Goal: Task Accomplishment & Management: Complete application form

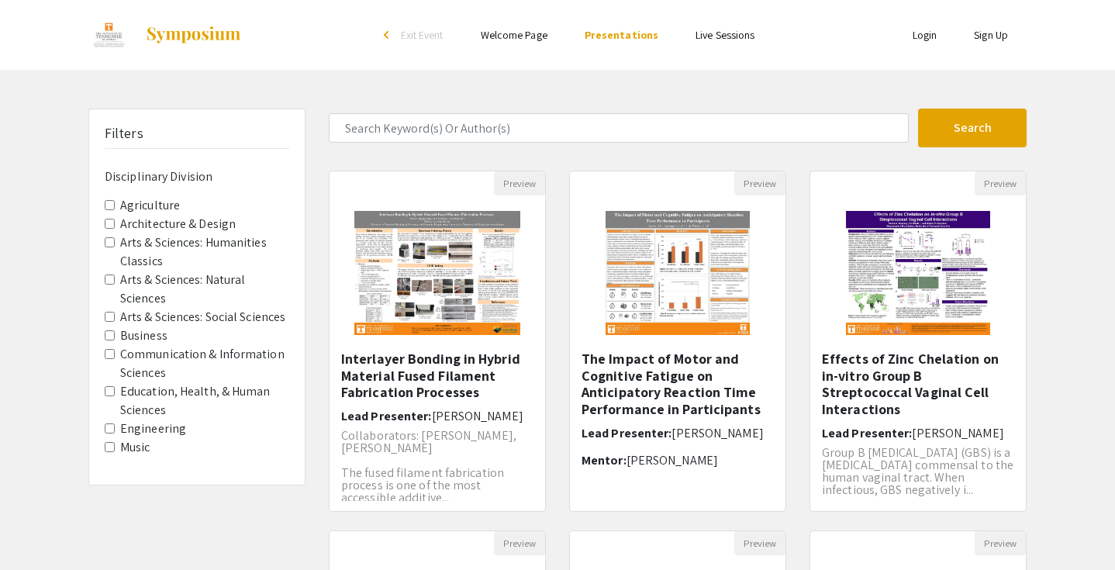
click at [521, 38] on link "Welcome Page" at bounding box center [514, 35] width 67 height 14
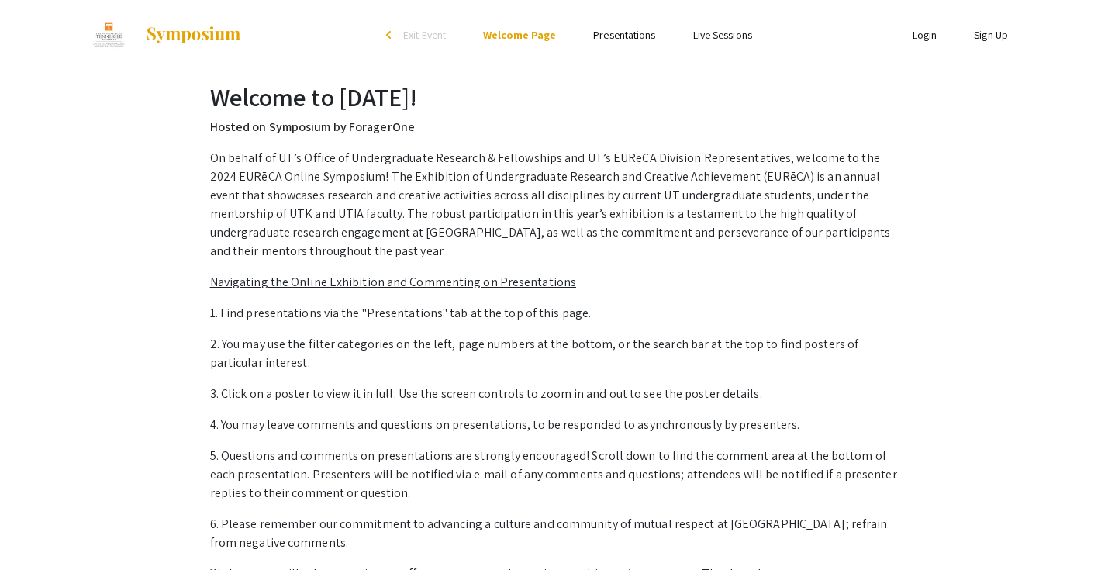
click at [403, 36] on span "Exit Event" at bounding box center [424, 35] width 43 height 14
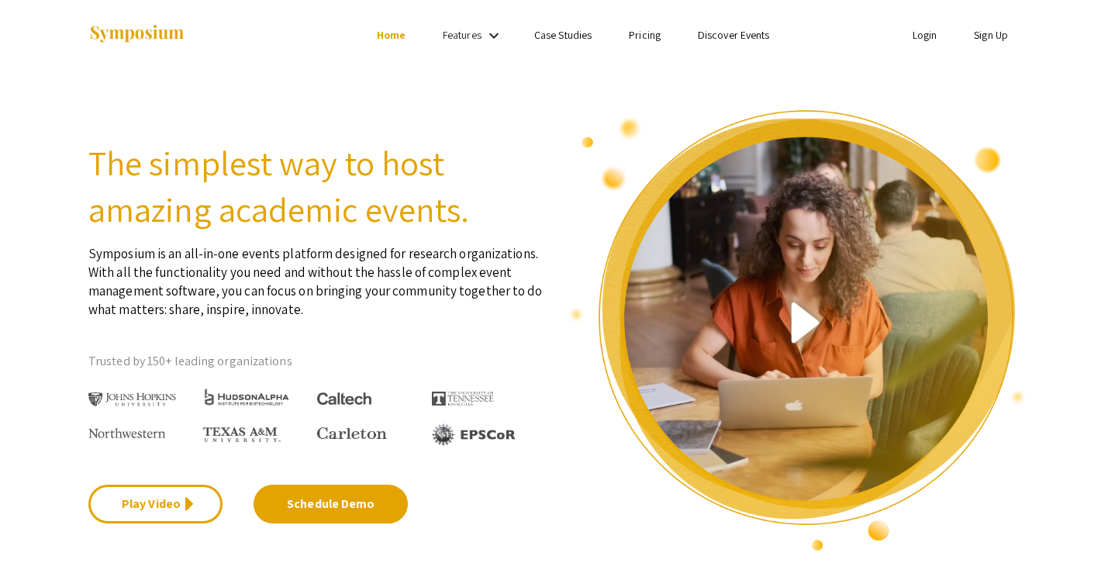
click at [323, 267] on p "Symposium is an all-in-one events platform designed for research organizations.…" at bounding box center [317, 276] width 458 height 86
click at [735, 39] on link "Discover Events" at bounding box center [734, 35] width 72 height 14
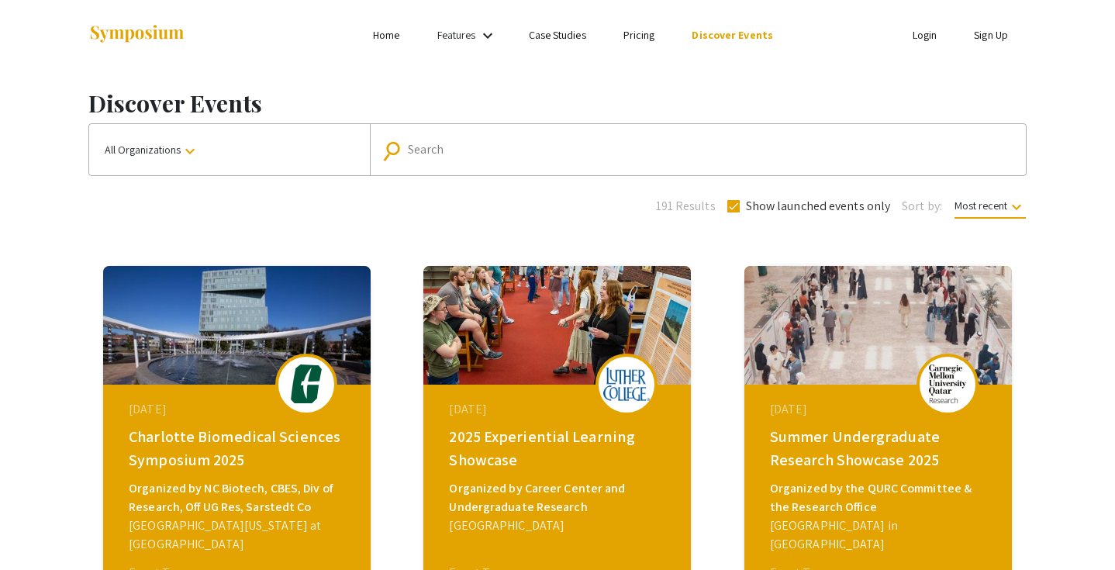
click at [428, 152] on input "Search" at bounding box center [706, 150] width 597 height 14
type input "utk"
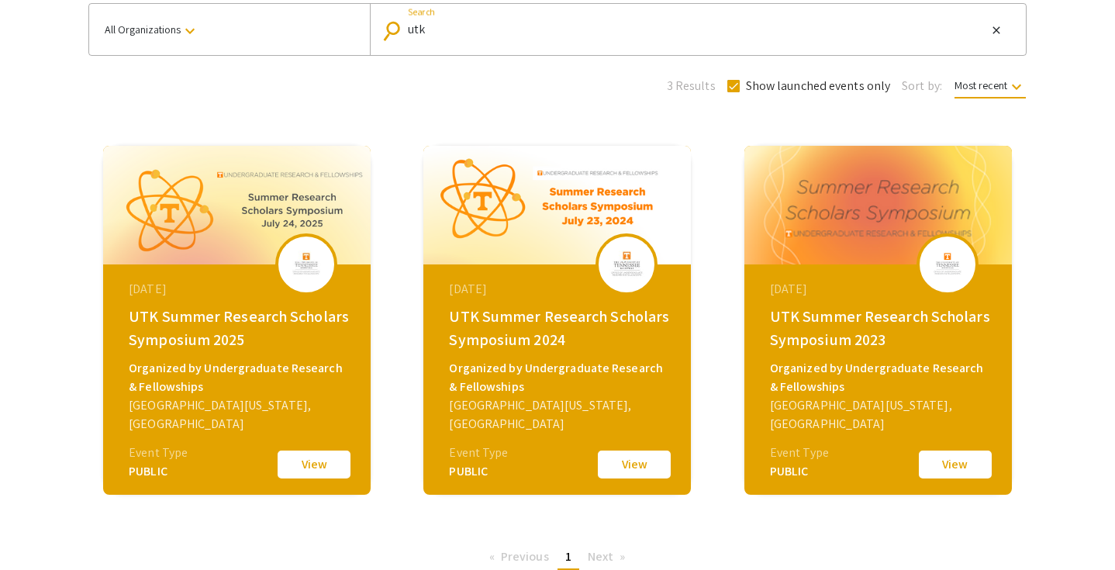
scroll to position [257, 0]
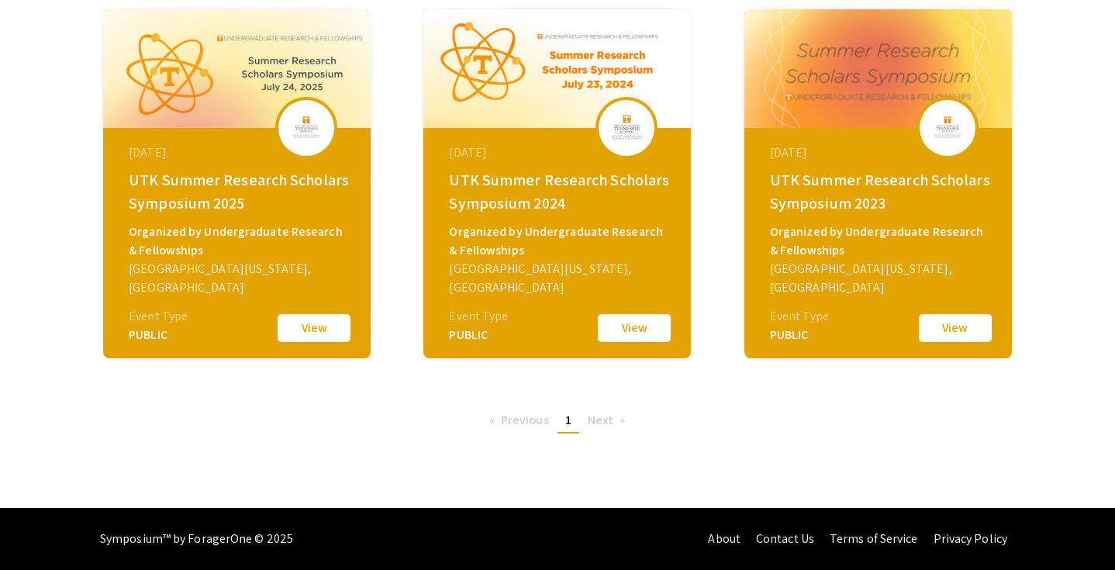
click at [618, 422] on li "Next page" at bounding box center [607, 420] width 54 height 23
click at [588, 424] on span "Next page" at bounding box center [601, 420] width 26 height 16
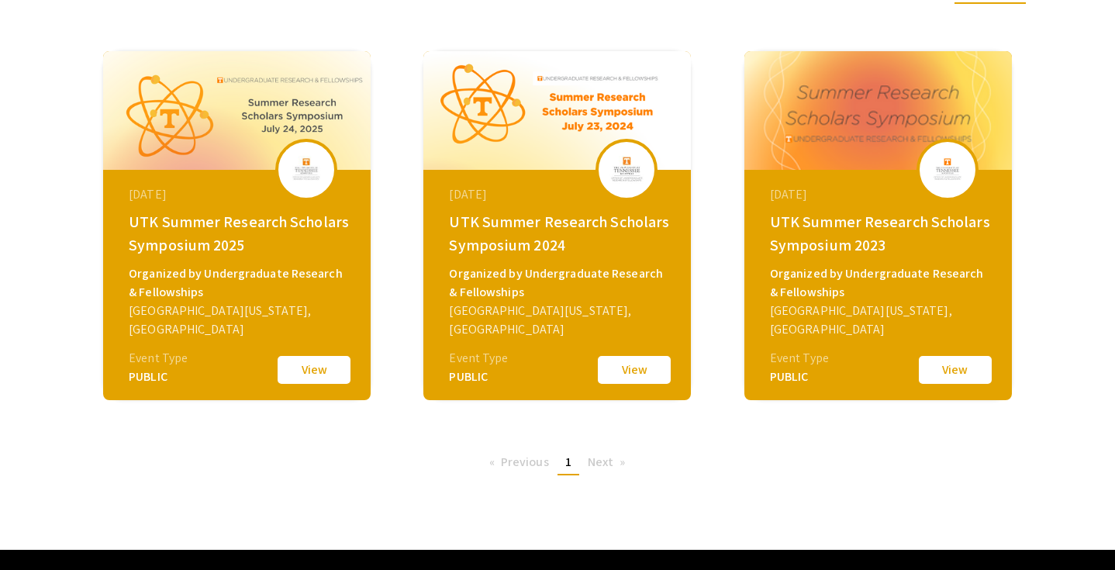
scroll to position [235, 0]
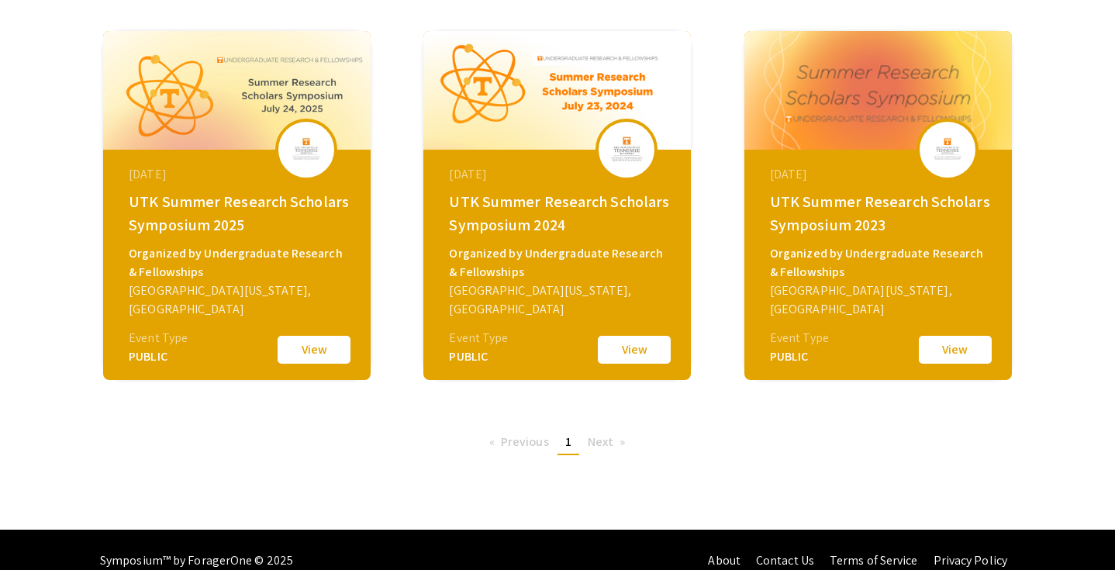
click at [605, 442] on span "Next page" at bounding box center [601, 442] width 26 height 16
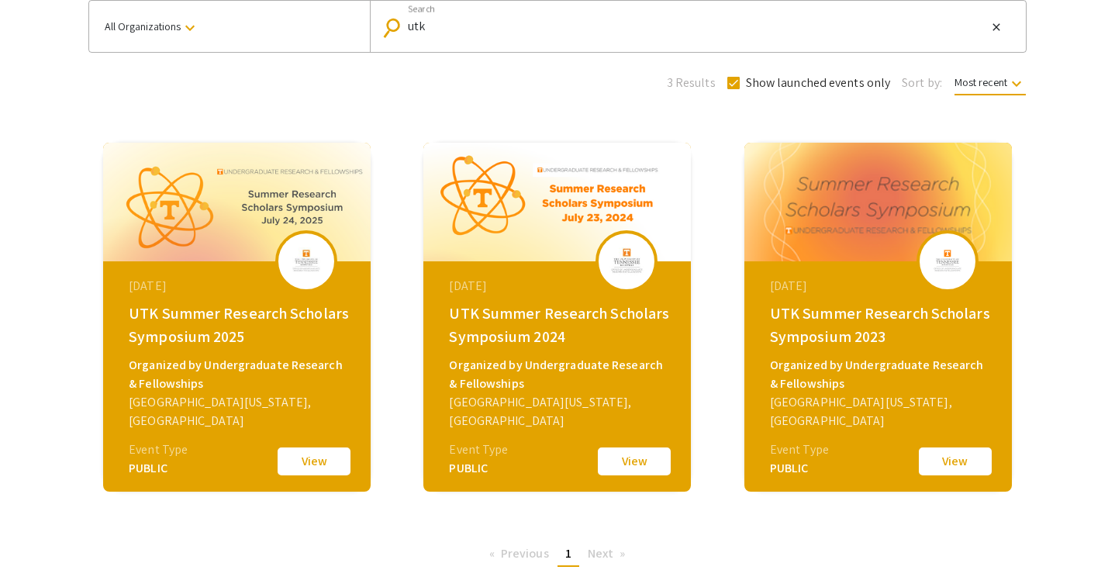
scroll to position [0, 0]
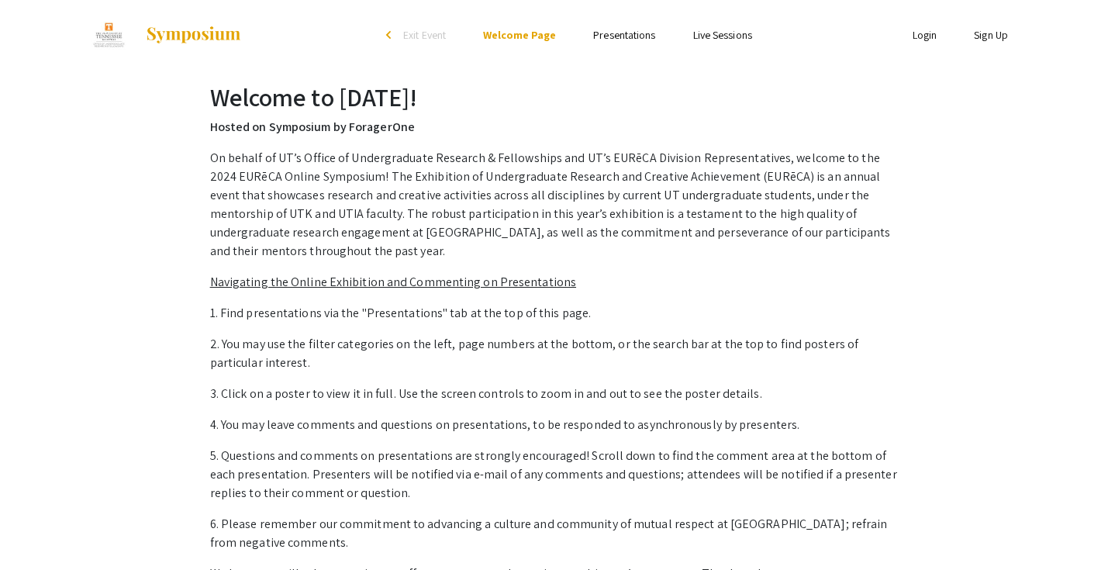
click at [616, 40] on link "Presentations" at bounding box center [624, 35] width 62 height 14
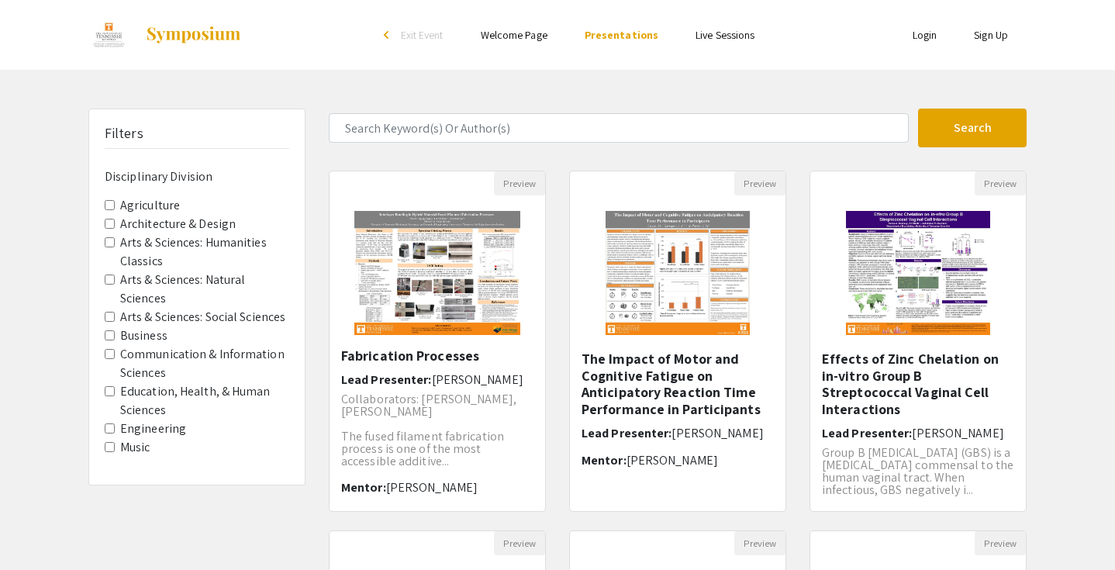
click at [717, 38] on link "Live Sessions" at bounding box center [725, 35] width 59 height 14
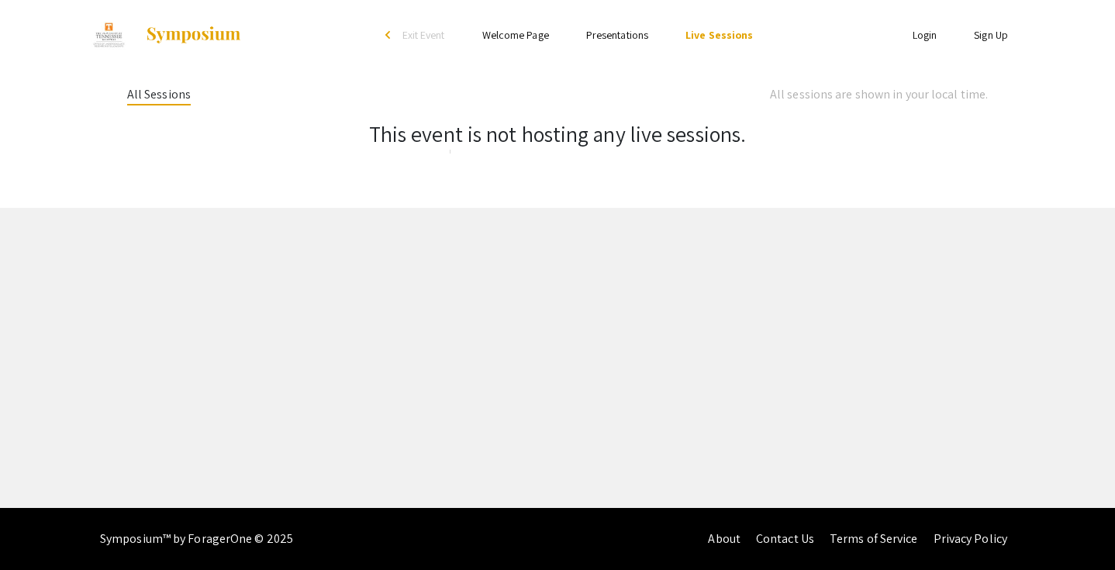
click at [417, 32] on span "Exit Event" at bounding box center [424, 35] width 43 height 14
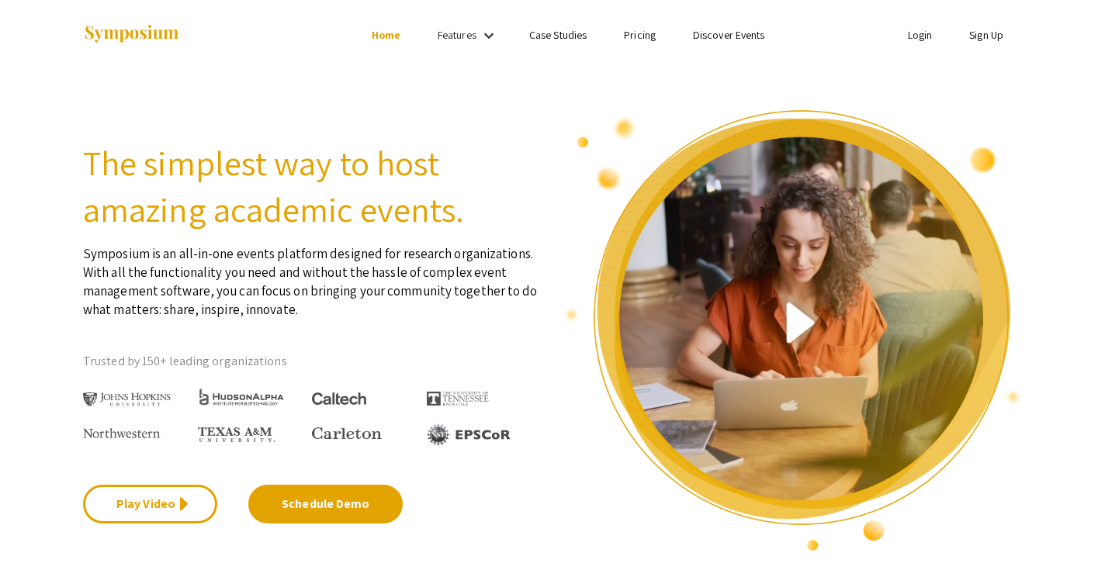
click at [568, 32] on link "Case Studies" at bounding box center [557, 35] width 57 height 14
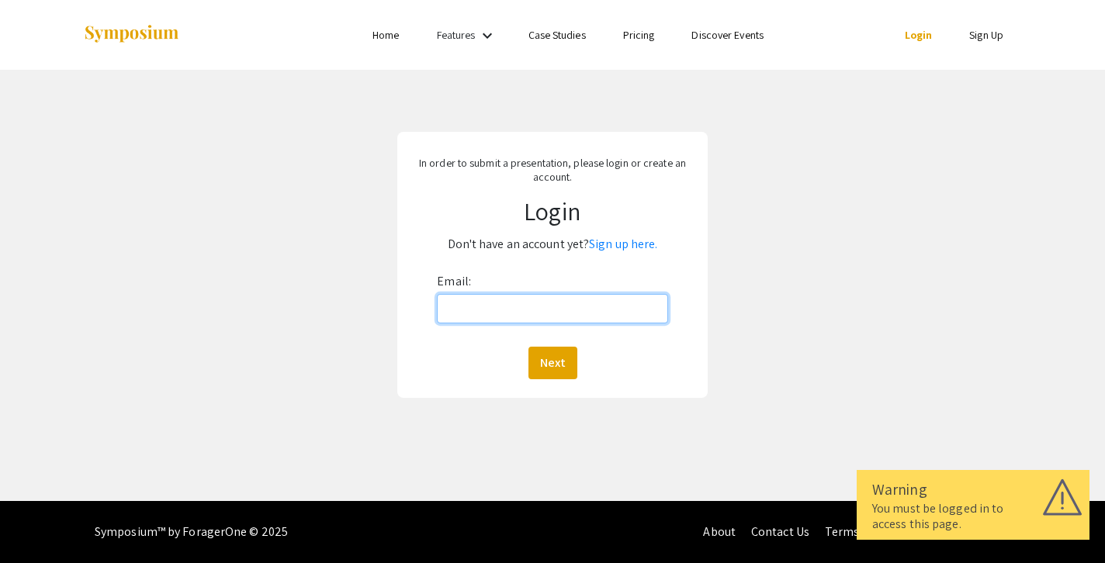
click at [505, 303] on input "Email:" at bounding box center [552, 308] width 230 height 29
click at [517, 312] on input "Email:" at bounding box center [552, 308] width 230 height 29
type input "dvn578@vols.utk.edu"
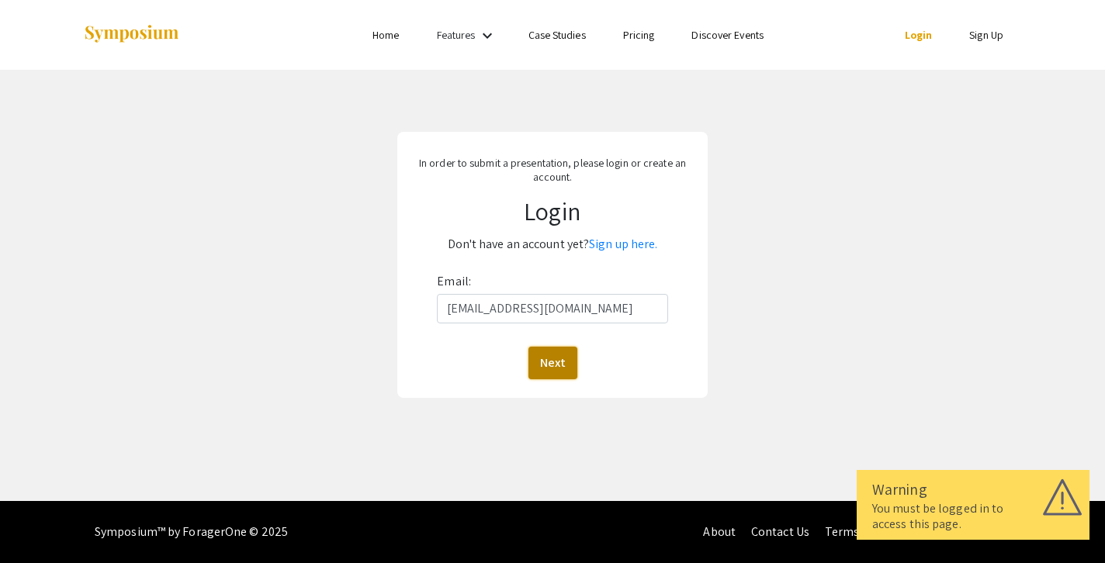
click at [551, 358] on button "Next" at bounding box center [552, 363] width 49 height 33
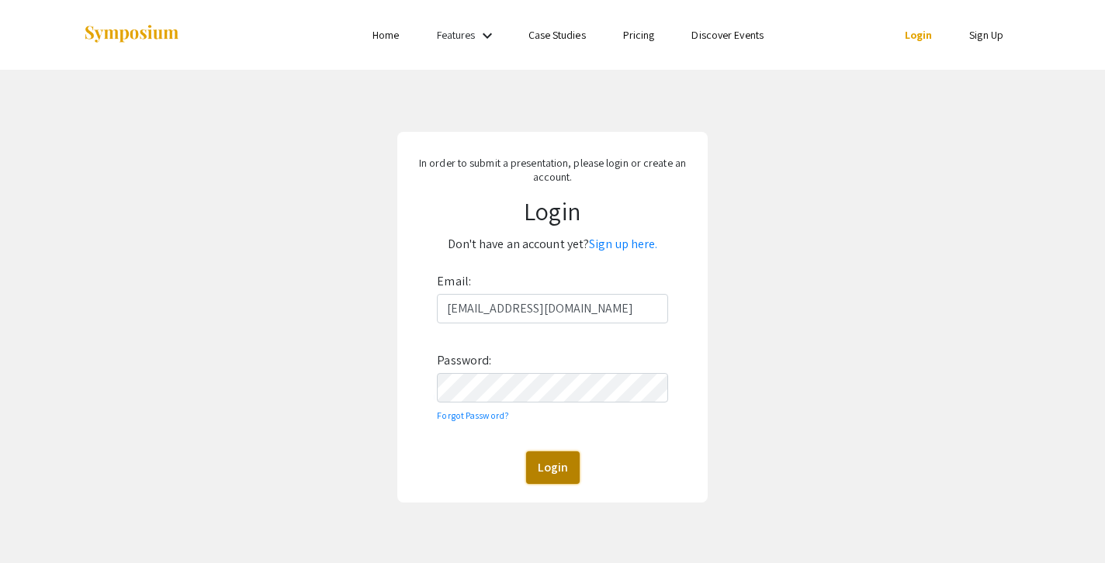
click at [547, 466] on button "Login" at bounding box center [553, 467] width 54 height 33
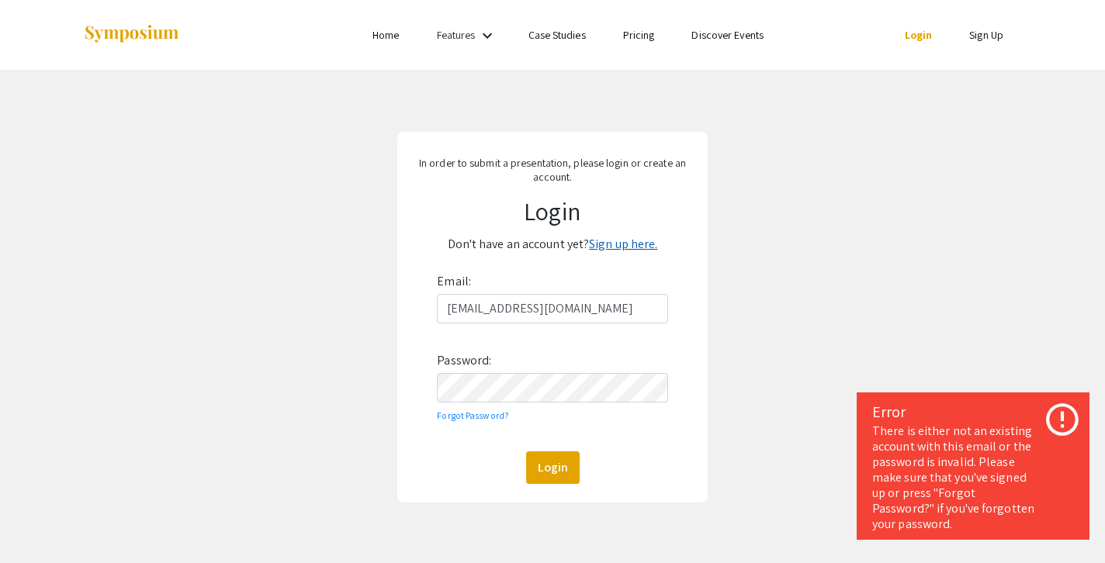
click at [632, 240] on link "Sign up here." at bounding box center [623, 244] width 68 height 16
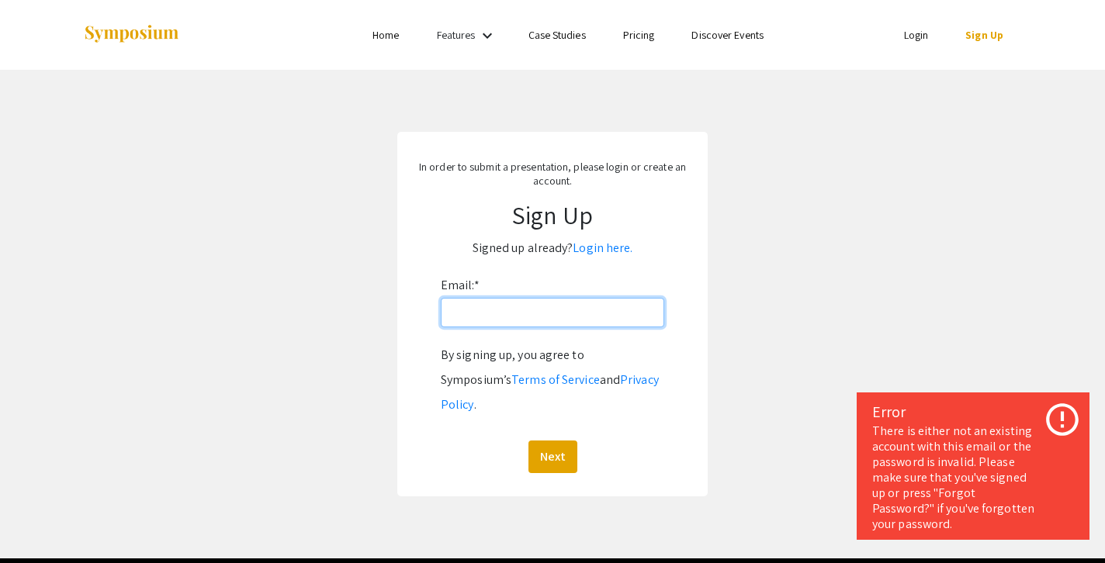
click at [532, 315] on input "Email: *" at bounding box center [552, 312] width 223 height 29
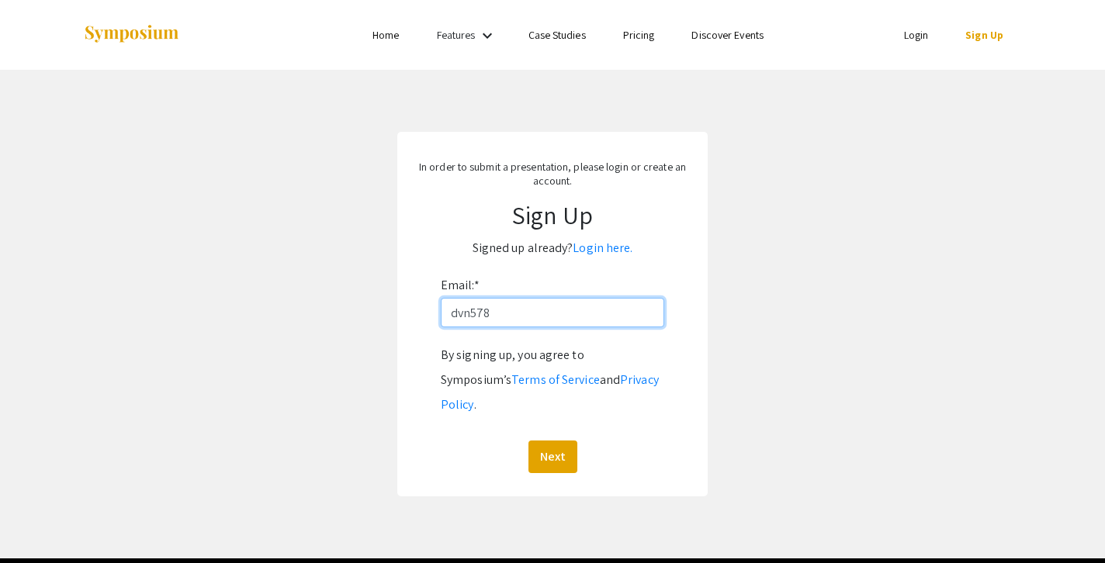
type input "dvn578@vols.utk.edu"
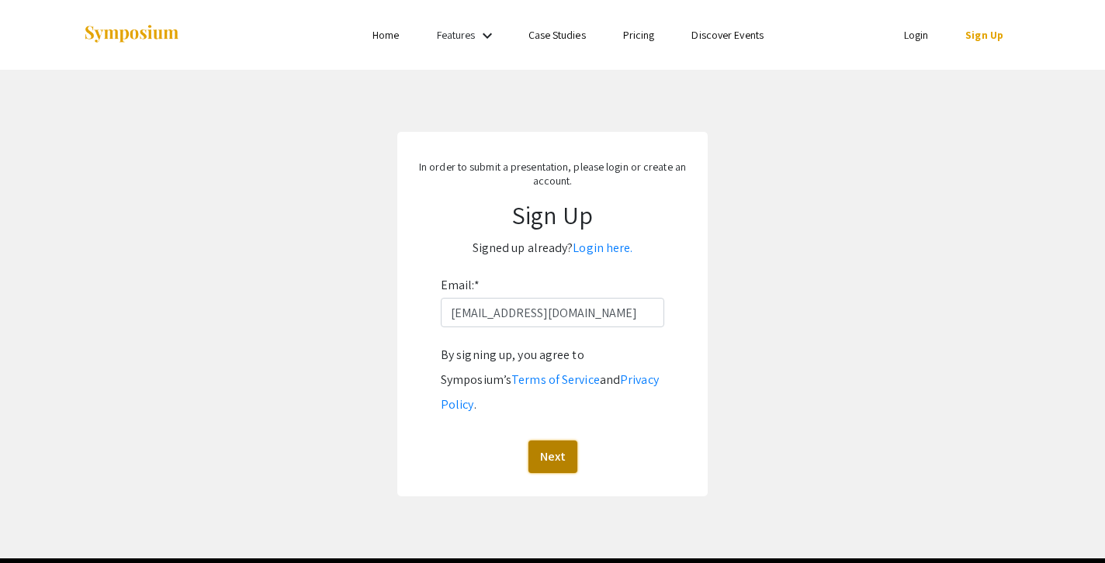
click at [545, 441] on button "Next" at bounding box center [552, 457] width 49 height 33
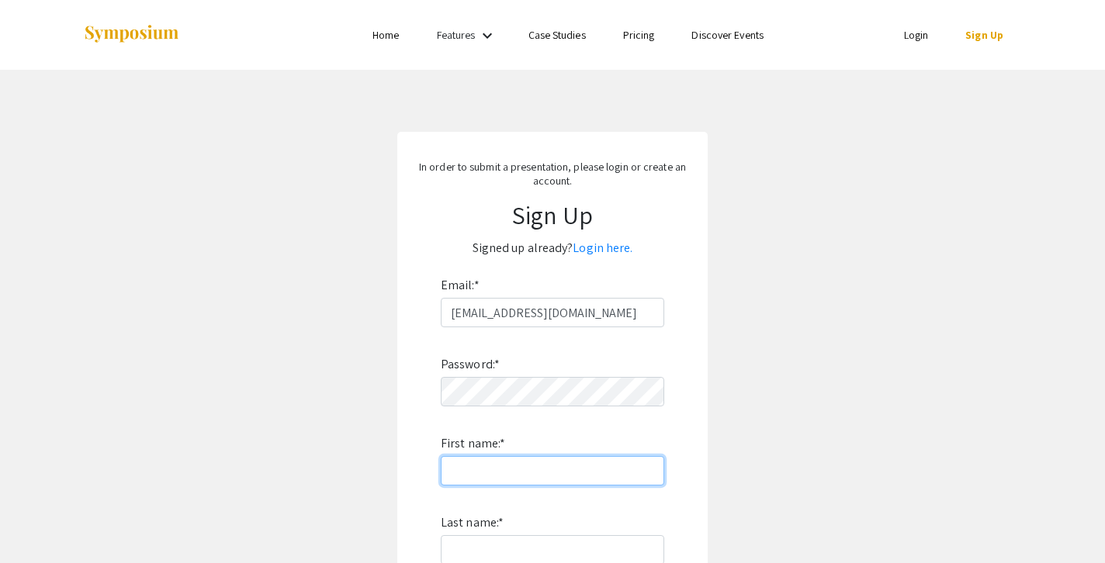
click at [570, 470] on input "First name: *" at bounding box center [552, 470] width 223 height 29
type input "Chloe"
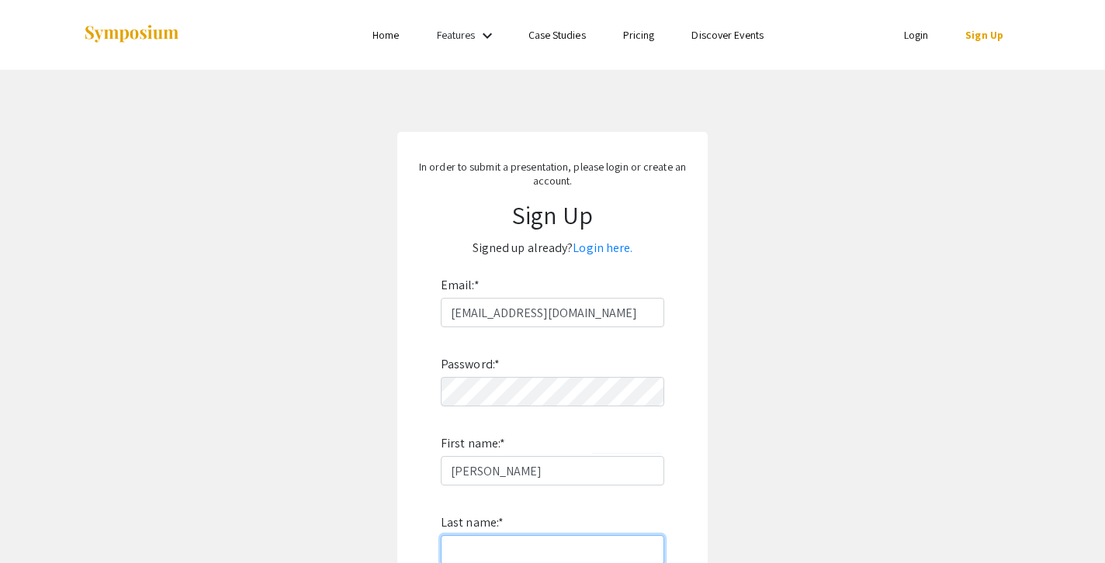
click at [545, 548] on input "Last name: *" at bounding box center [552, 549] width 223 height 29
type input "Shubert"
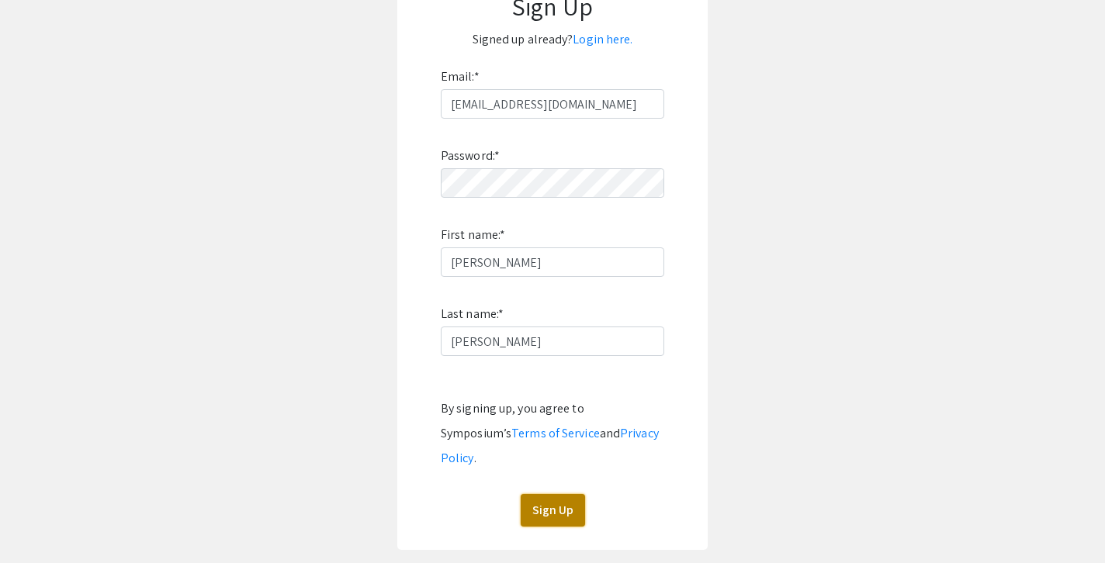
click at [546, 494] on button "Sign Up" at bounding box center [553, 510] width 64 height 33
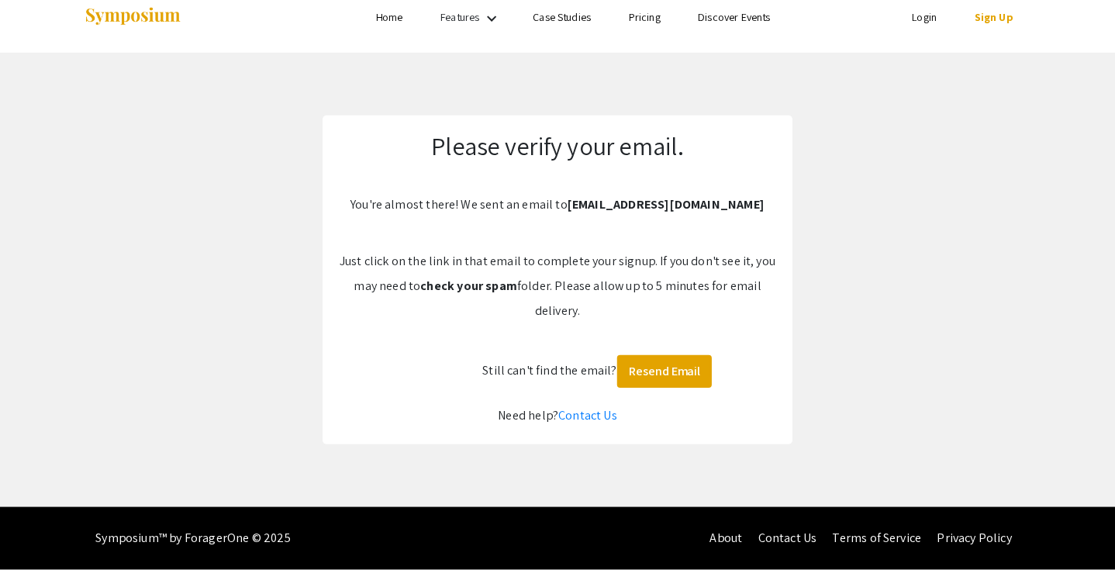
scroll to position [12, 0]
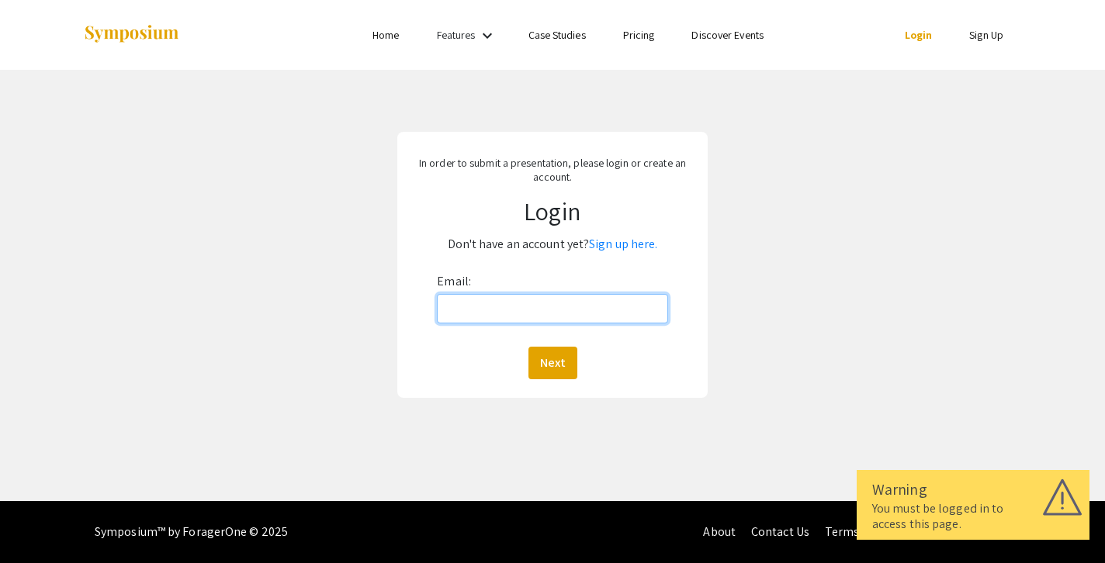
click at [512, 305] on input "Email:" at bounding box center [552, 308] width 230 height 29
type input "[EMAIL_ADDRESS][DOMAIN_NAME]"
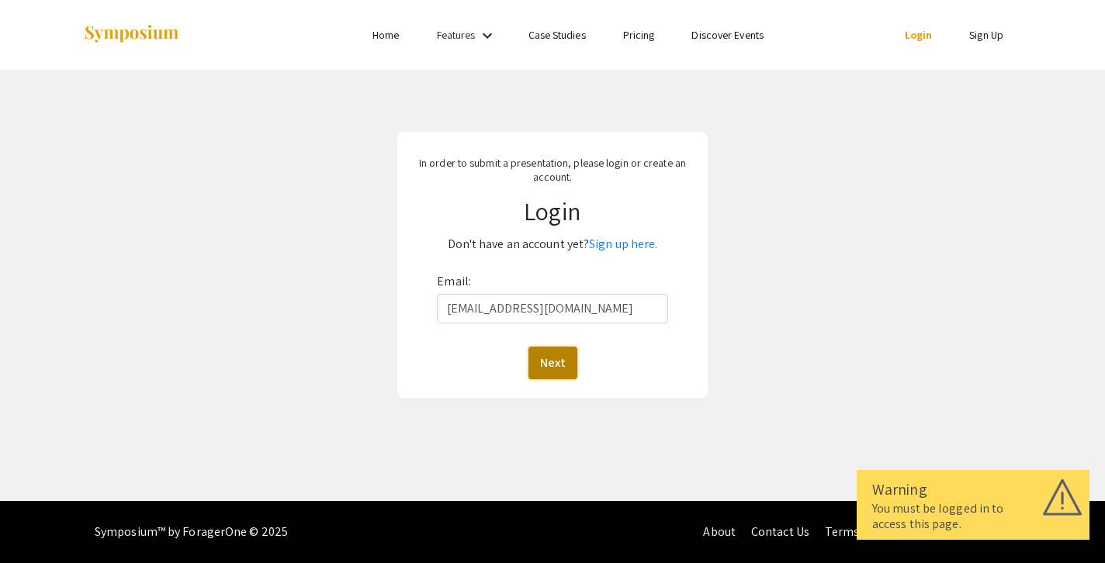
click at [555, 361] on button "Next" at bounding box center [552, 363] width 49 height 33
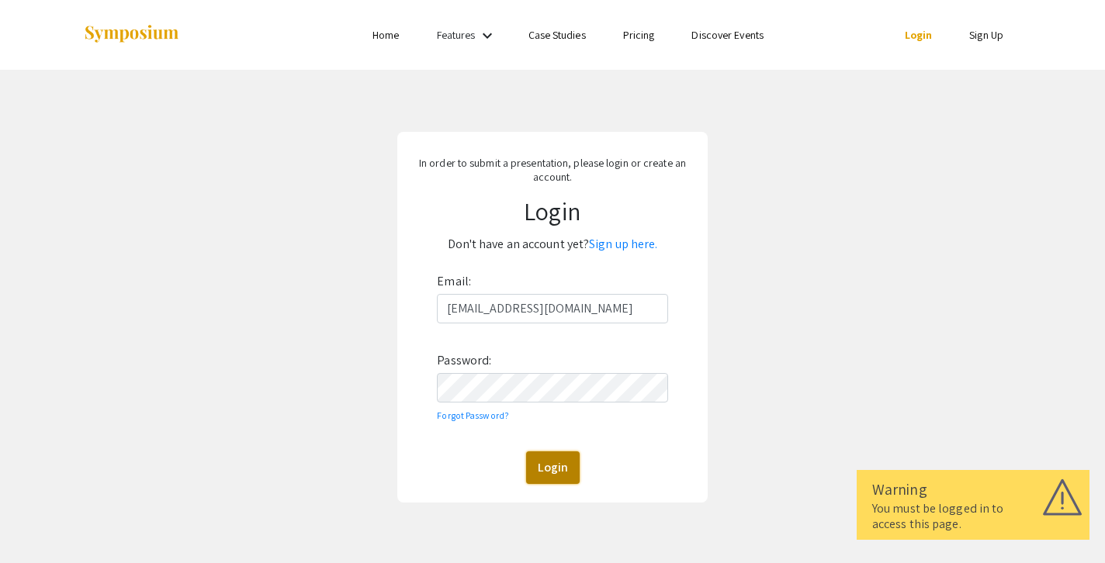
click at [559, 473] on button "Login" at bounding box center [553, 467] width 54 height 33
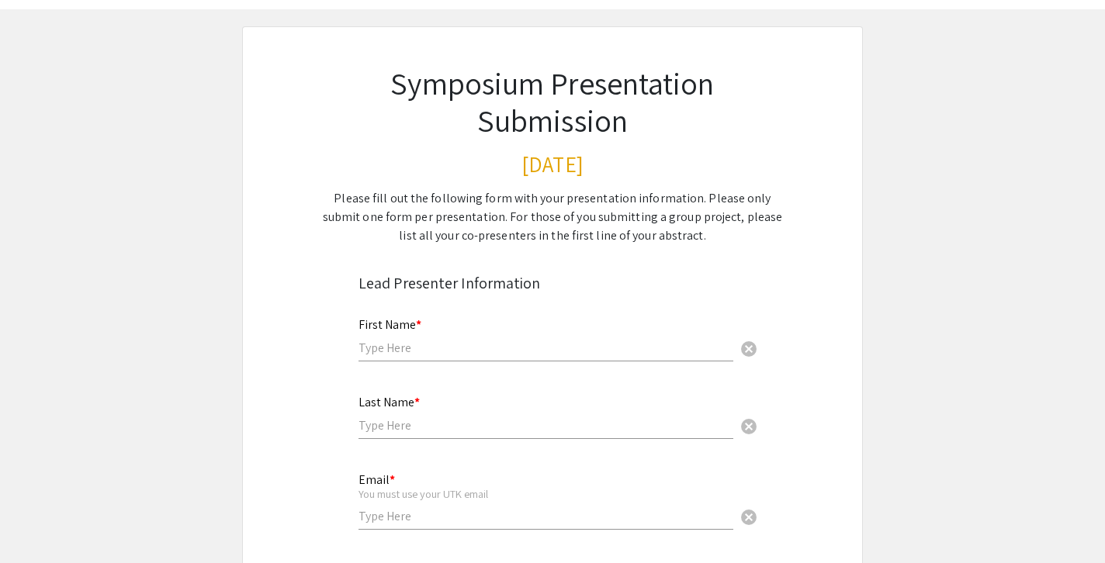
scroll to position [76, 0]
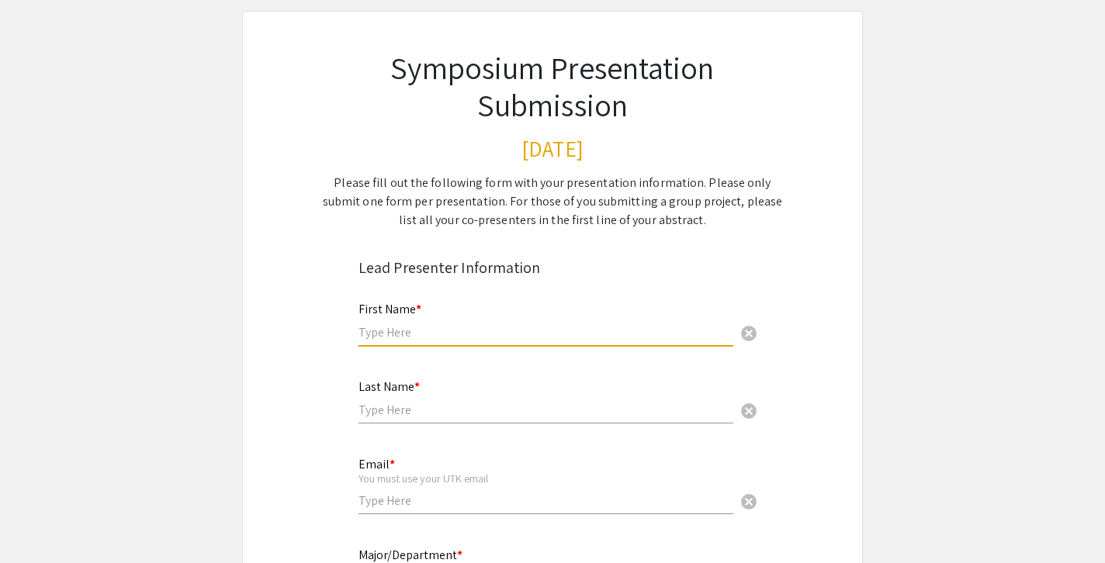
click at [478, 329] on input "text" at bounding box center [545, 332] width 375 height 16
type input "Chloe"
click at [500, 409] on input "text" at bounding box center [545, 410] width 375 height 16
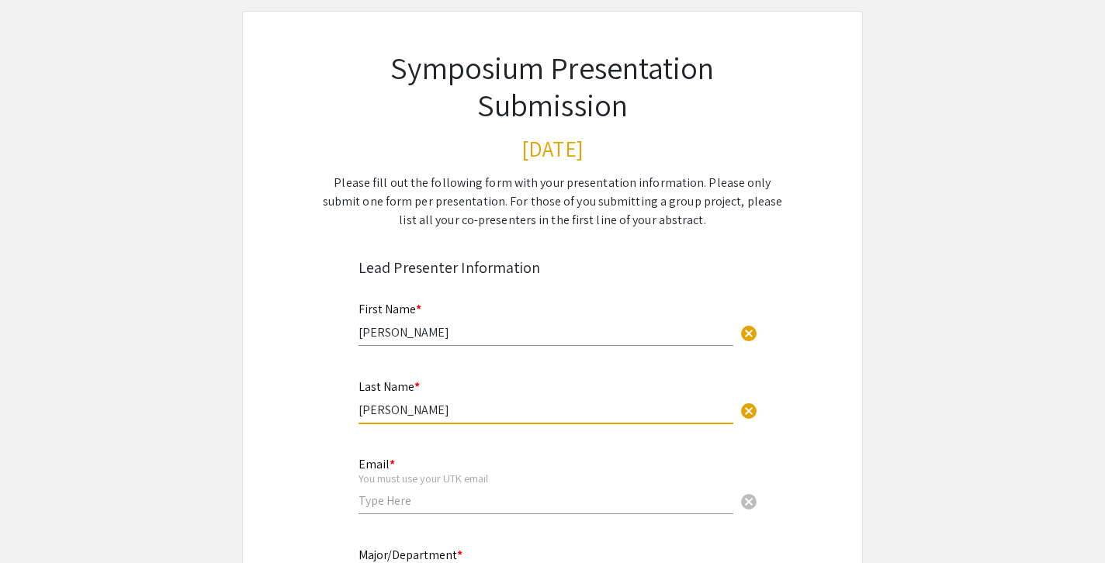
click at [375, 409] on input "SHubert" at bounding box center [545, 410] width 375 height 16
type input "Shubert"
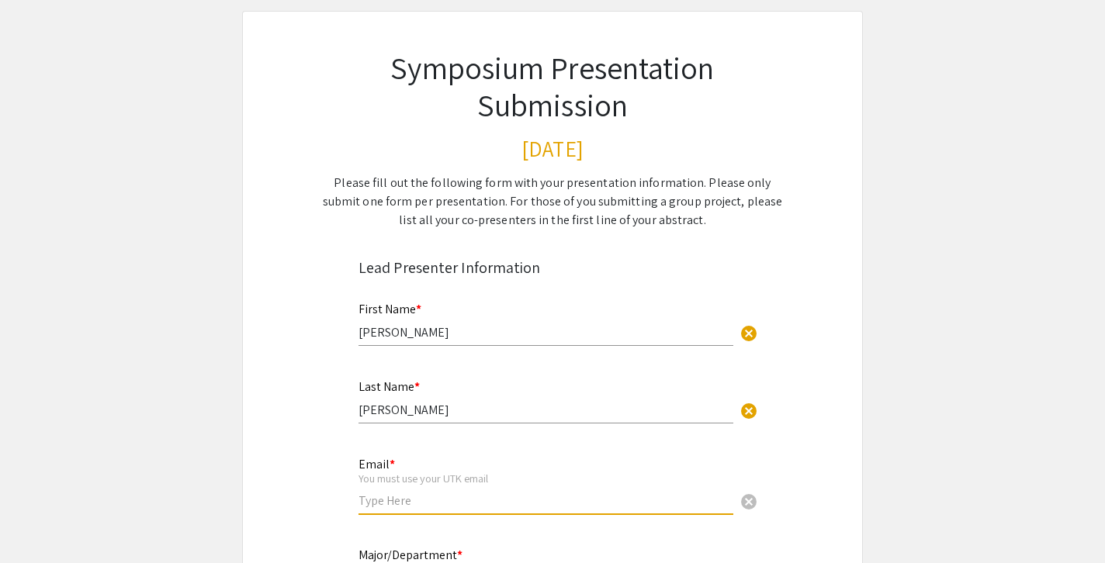
click at [423, 505] on input "email" at bounding box center [545, 501] width 375 height 16
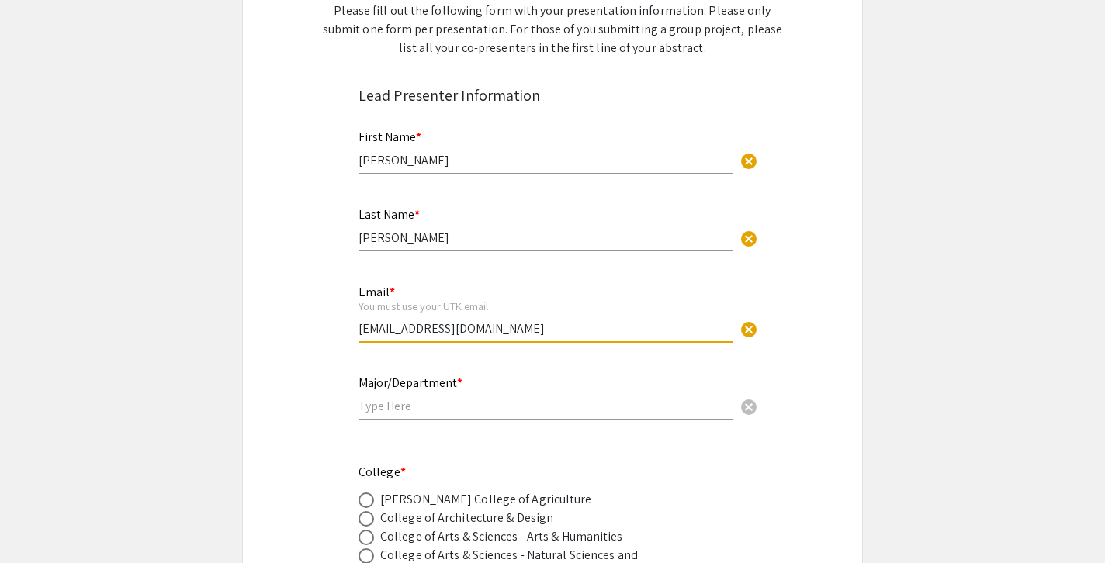
scroll to position [259, 0]
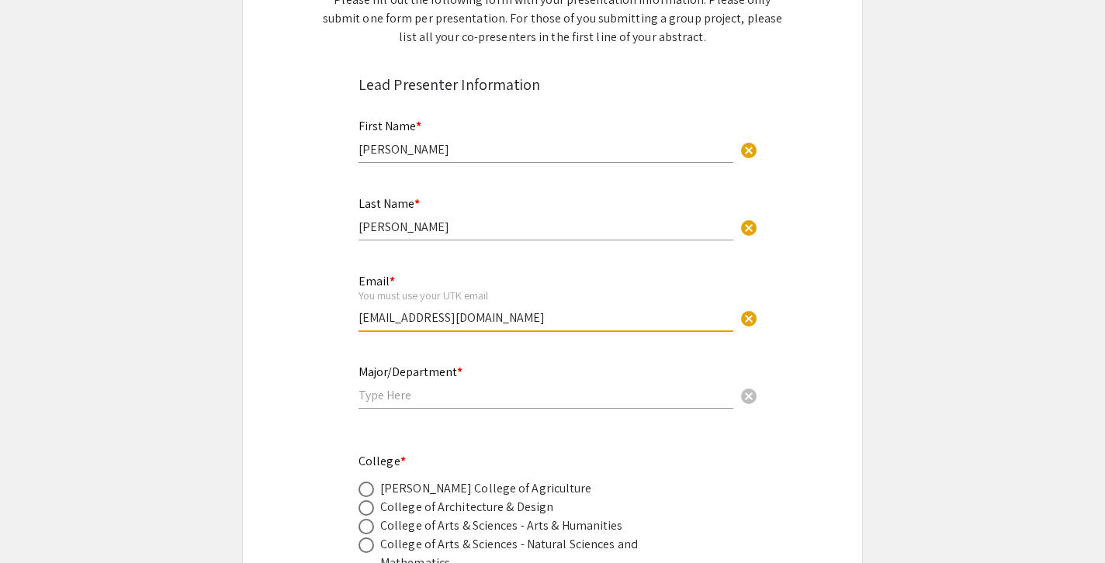
type input "Dvn578@vols.utk.edu"
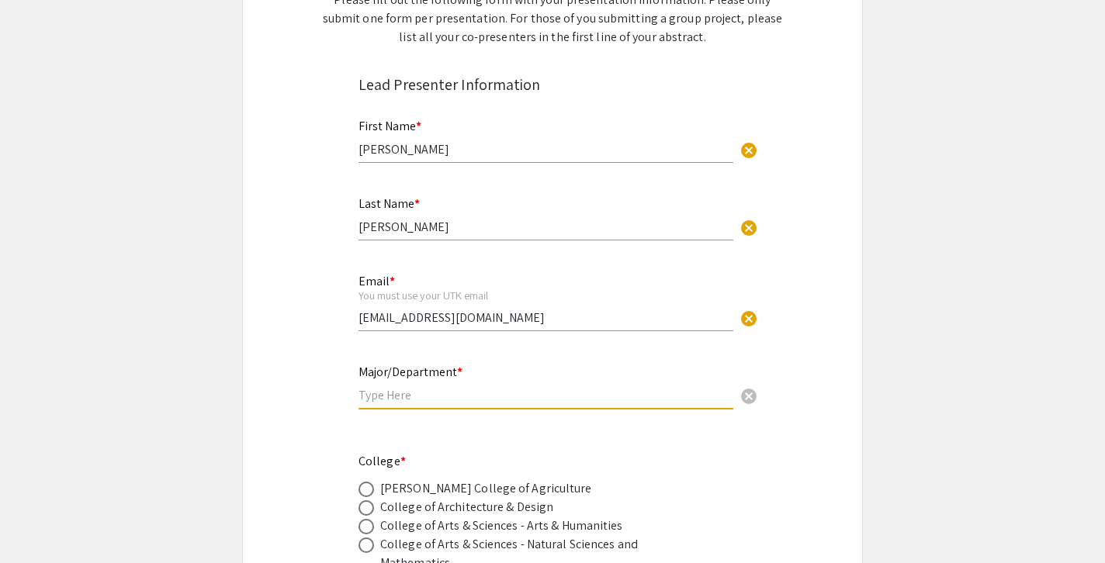
click at [500, 393] on input "text" at bounding box center [545, 395] width 375 height 16
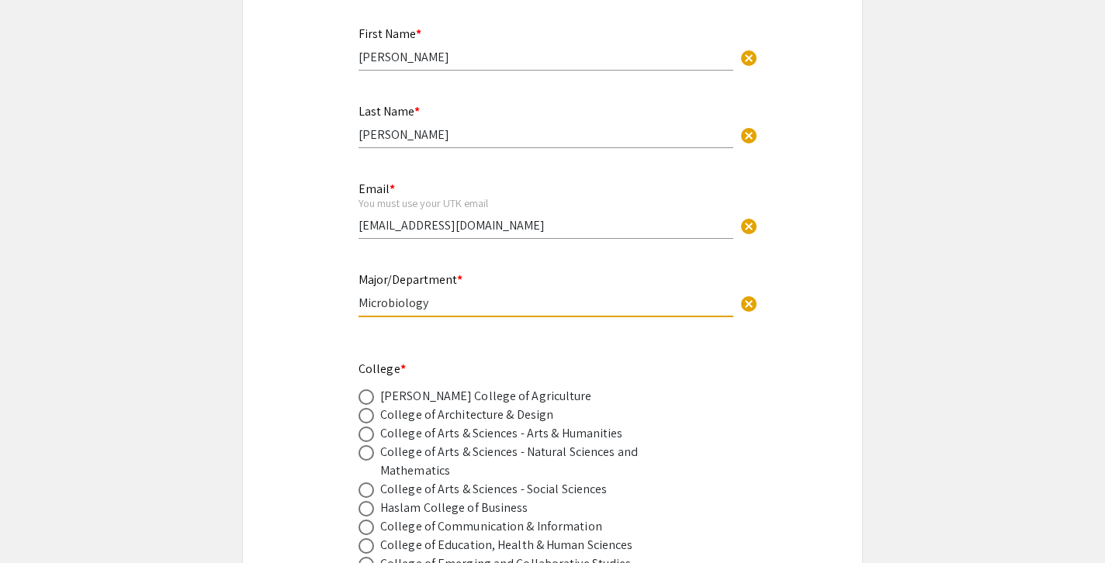
scroll to position [372, 0]
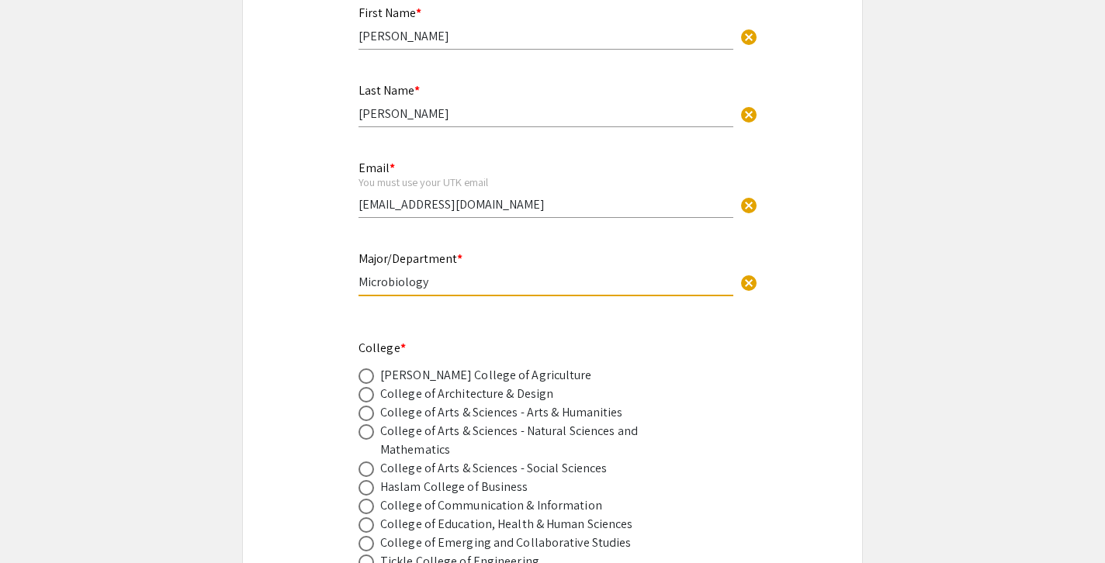
type input "Microbiology"
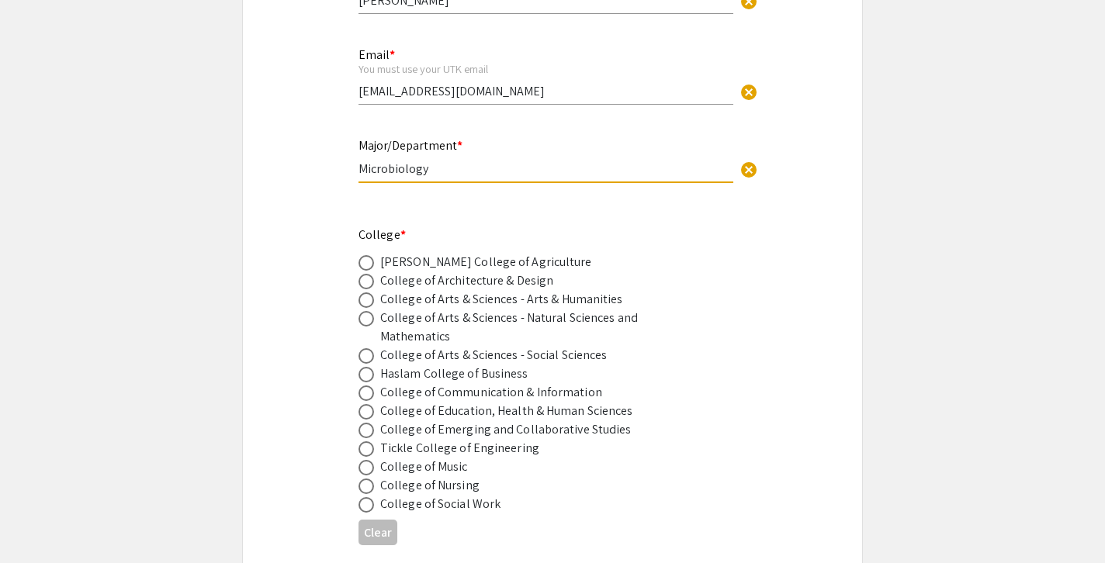
scroll to position [489, 0]
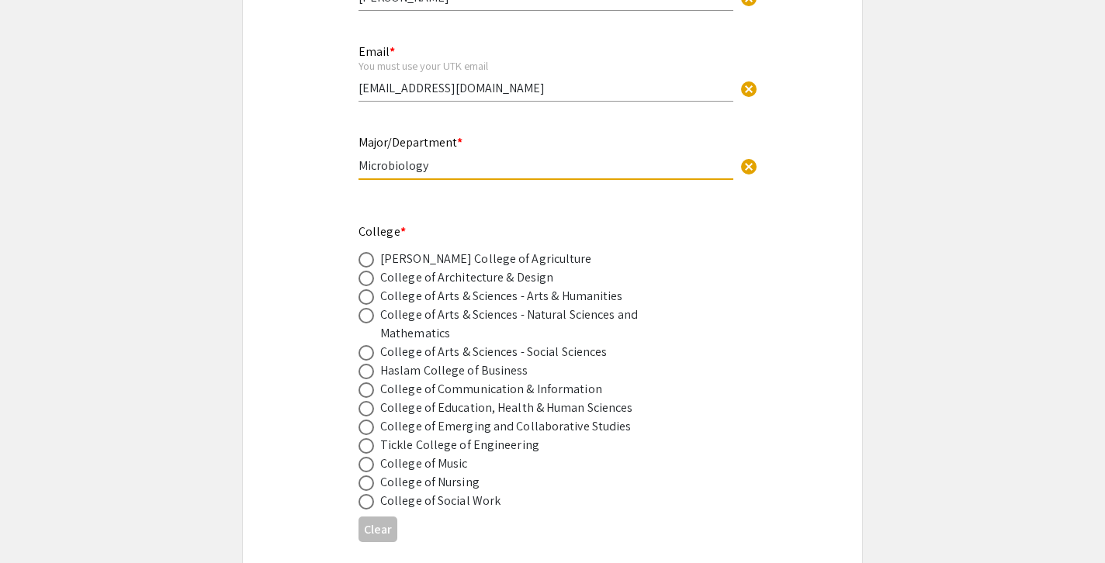
click at [372, 316] on span at bounding box center [366, 316] width 16 height 16
click at [372, 316] on input "radio" at bounding box center [366, 316] width 16 height 16
radio input "true"
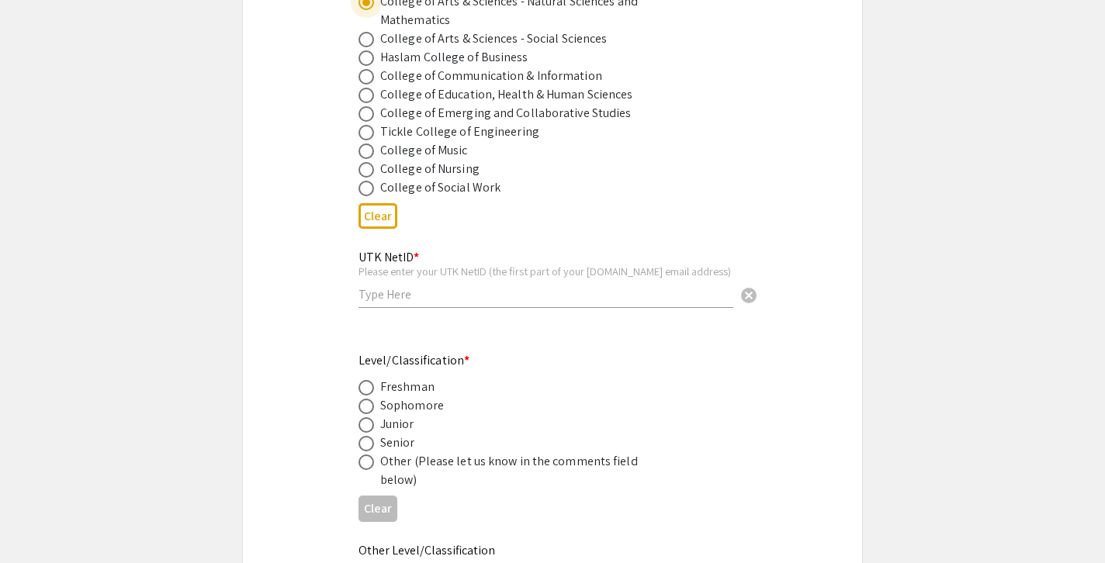
scroll to position [821, 0]
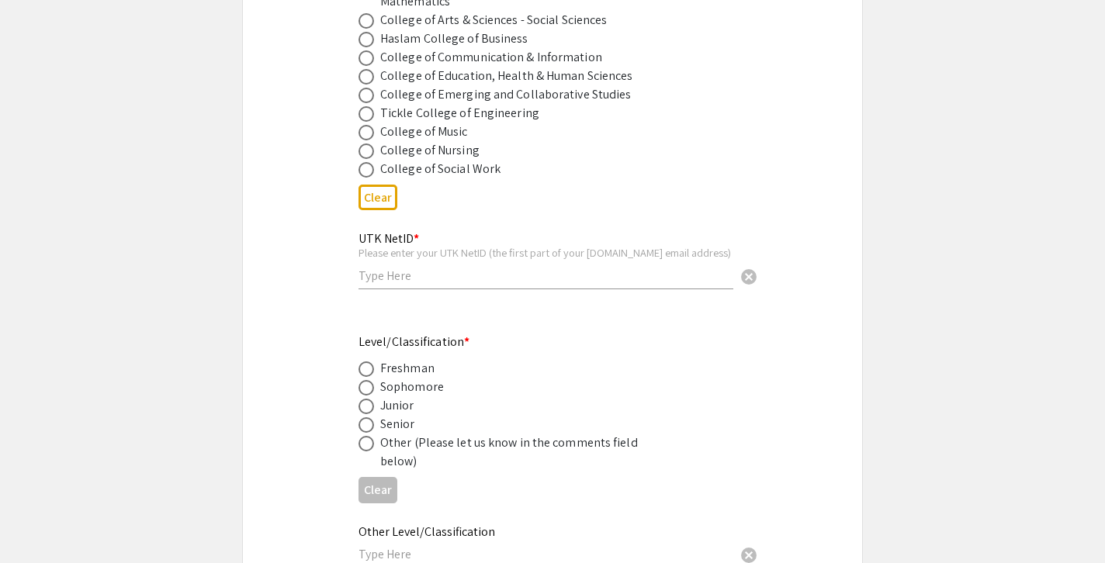
click at [437, 274] on input "text" at bounding box center [545, 276] width 375 height 16
type input "C"
type input "Dvn578"
click at [370, 426] on span at bounding box center [366, 425] width 16 height 16
click at [370, 426] on input "radio" at bounding box center [366, 425] width 16 height 16
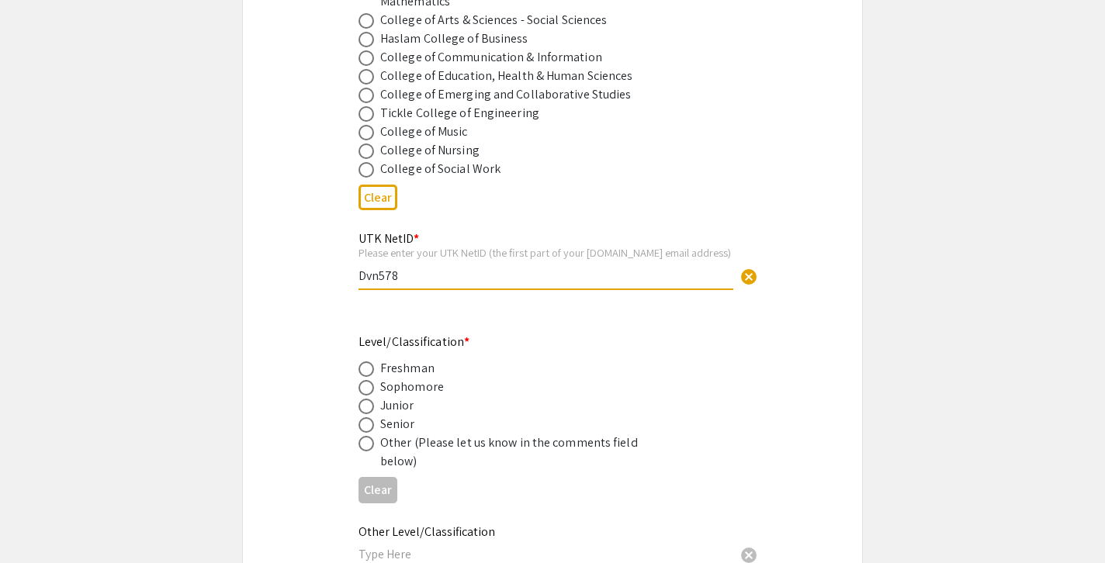
radio input "true"
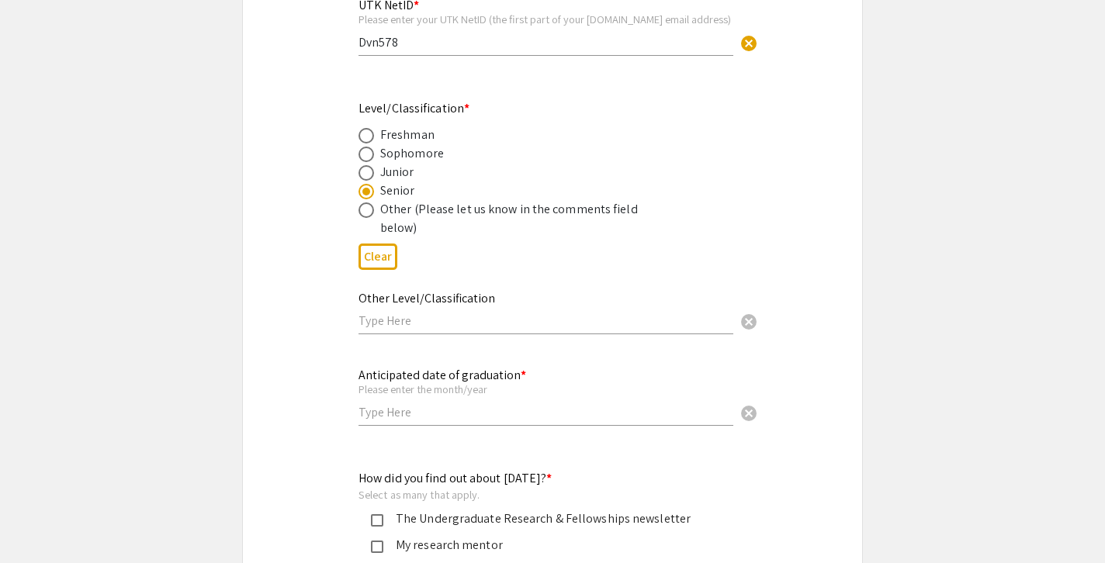
scroll to position [1070, 0]
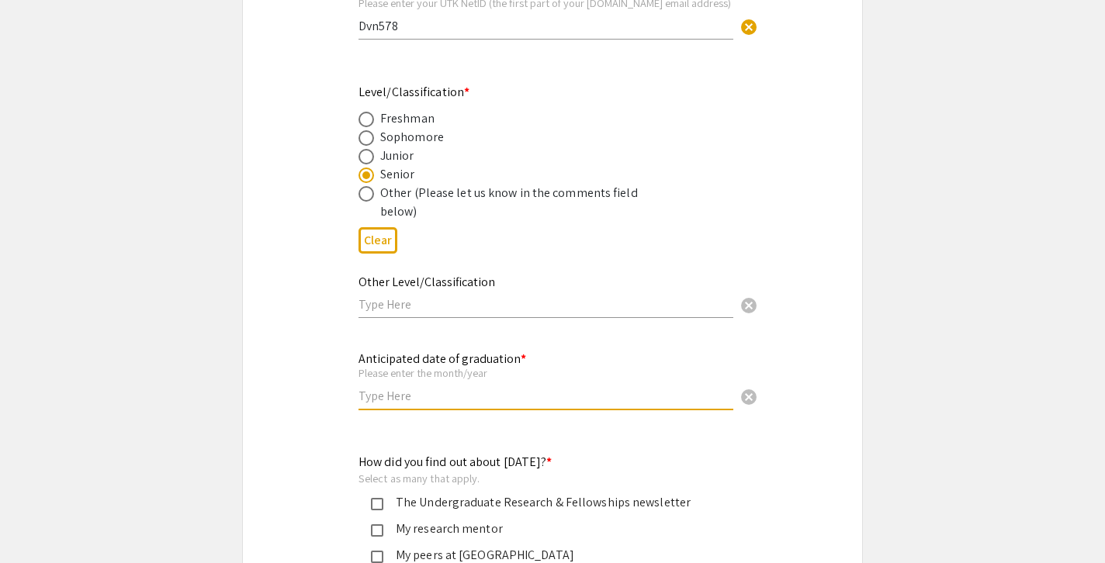
click at [438, 399] on input "text" at bounding box center [545, 396] width 375 height 16
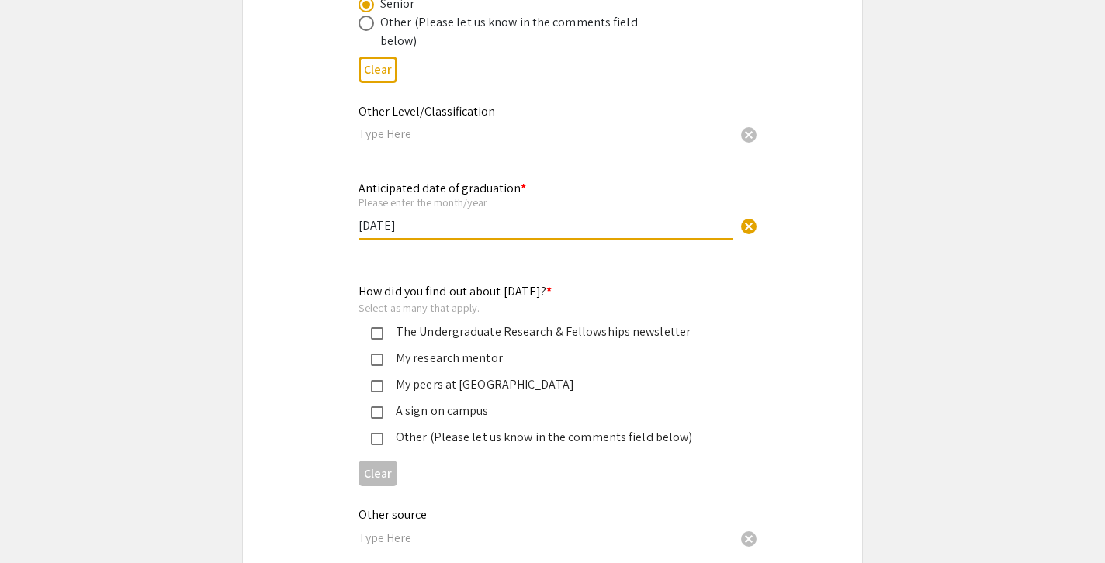
scroll to position [1281, 0]
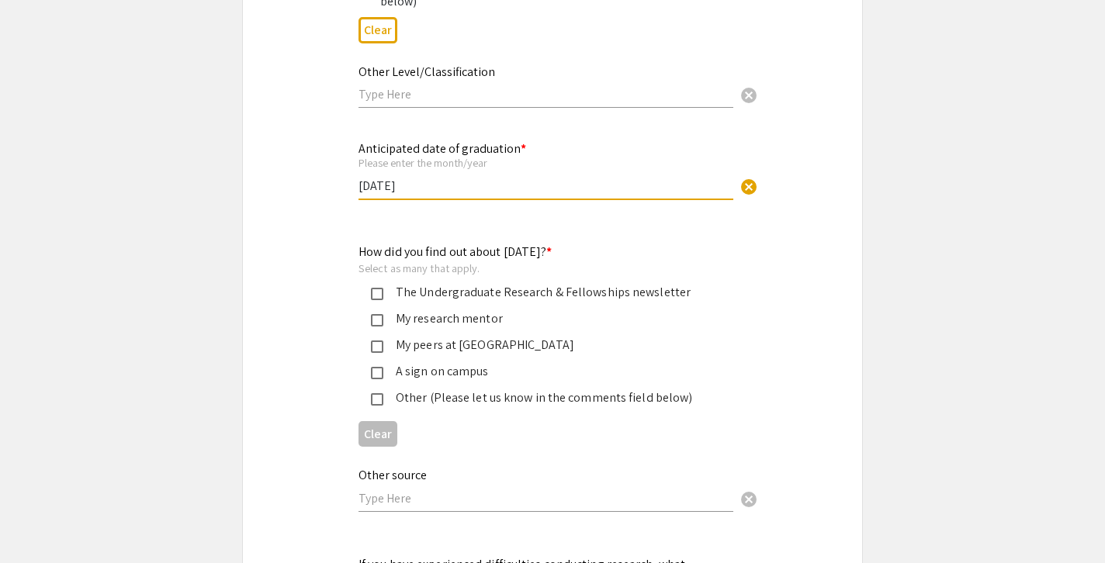
type input "December 2025"
click at [377, 325] on mat-pseudo-checkbox at bounding box center [377, 320] width 12 height 12
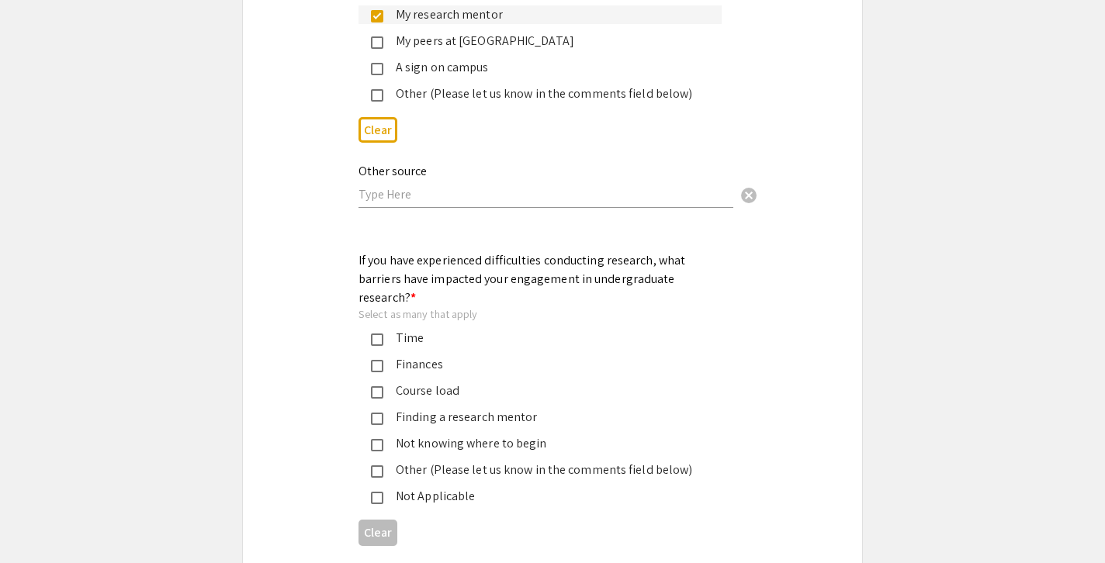
scroll to position [1586, 0]
click at [380, 491] on mat-pseudo-checkbox at bounding box center [377, 497] width 12 height 12
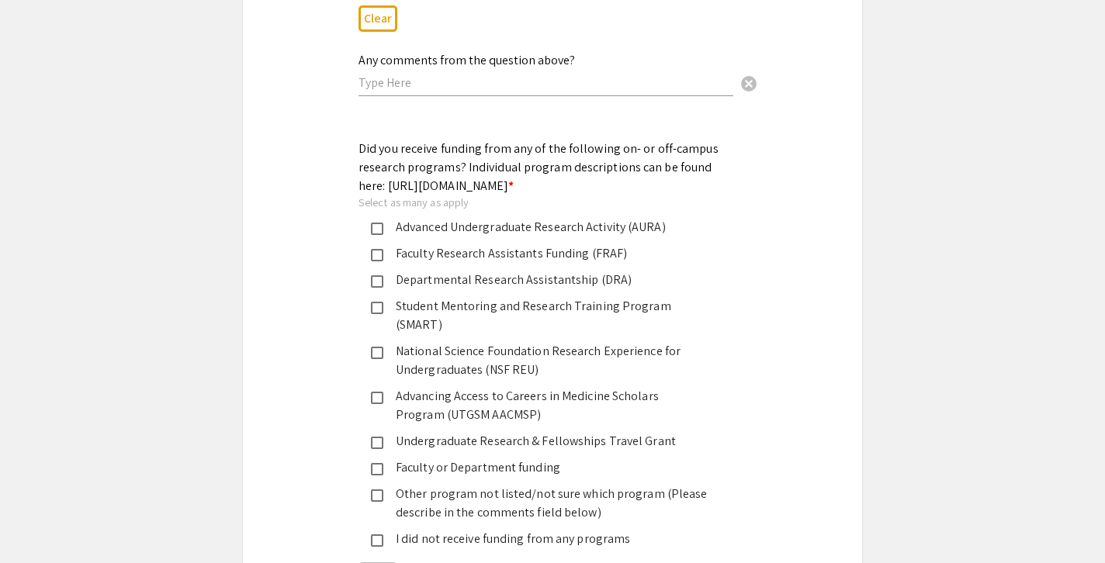
scroll to position [2100, 0]
click at [482, 236] on div "Advanced Undergraduate Research Activity (AURA)" at bounding box center [546, 226] width 326 height 19
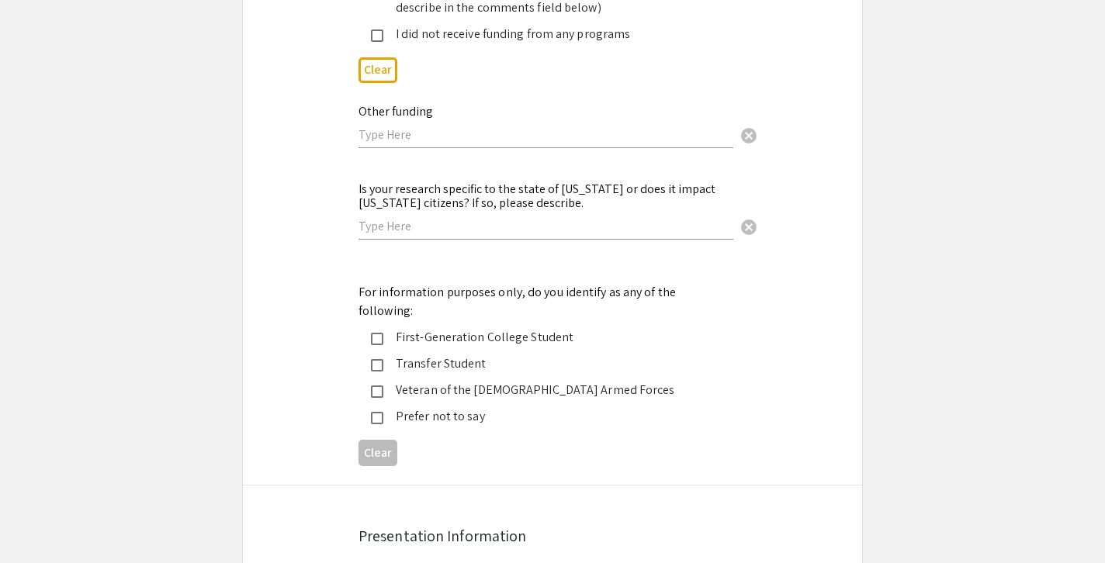
scroll to position [2605, 0]
click at [379, 358] on mat-pseudo-checkbox at bounding box center [377, 364] width 12 height 12
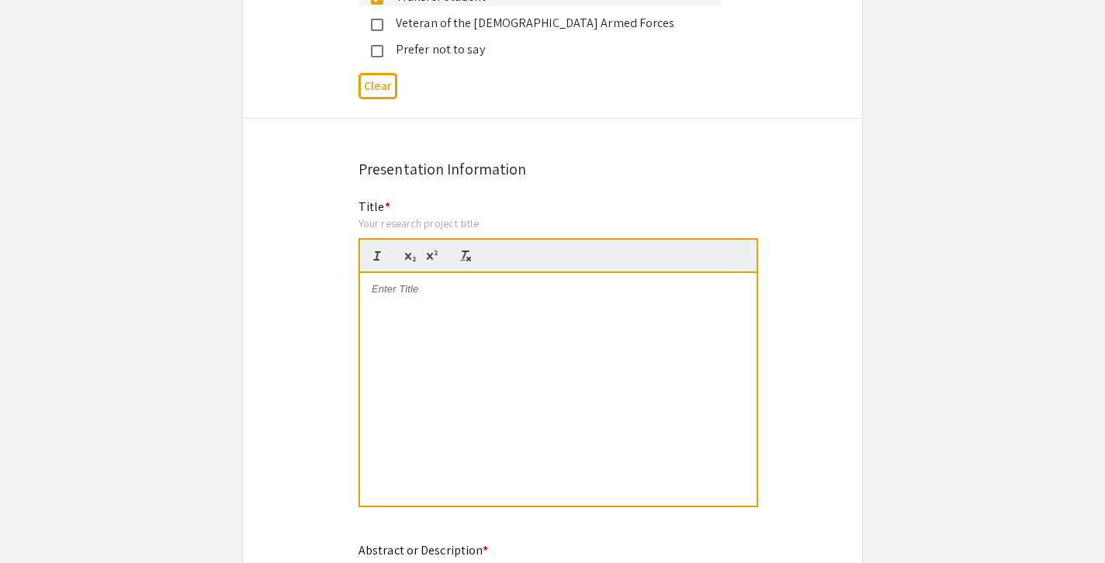
scroll to position [2972, 0]
click at [435, 197] on div "Title * Your research project title" at bounding box center [557, 361] width 399 height 328
click at [438, 216] on div "Your research project title" at bounding box center [557, 223] width 399 height 14
click at [472, 282] on p at bounding box center [558, 289] width 373 height 14
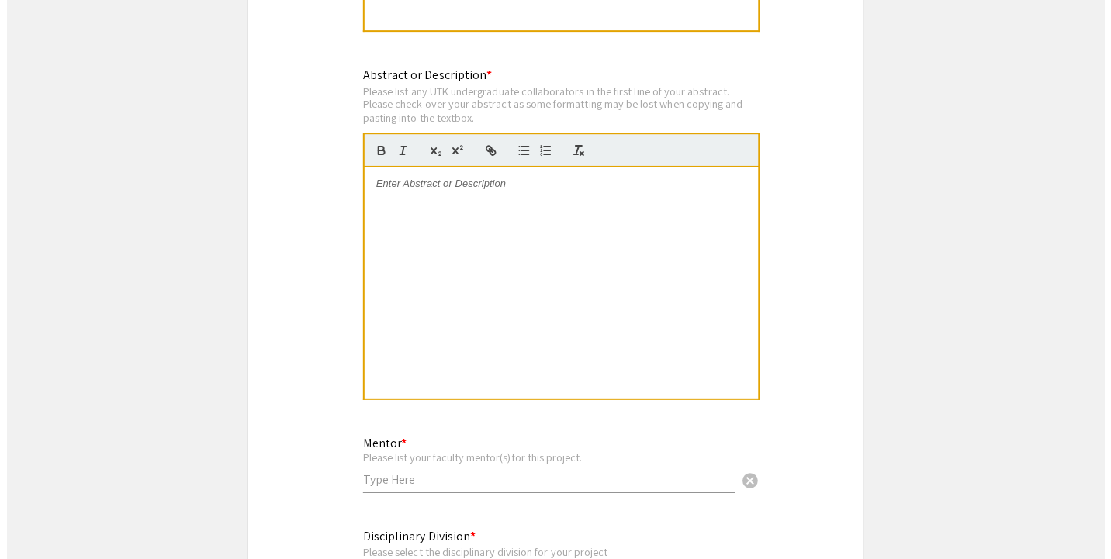
scroll to position [3443, 0]
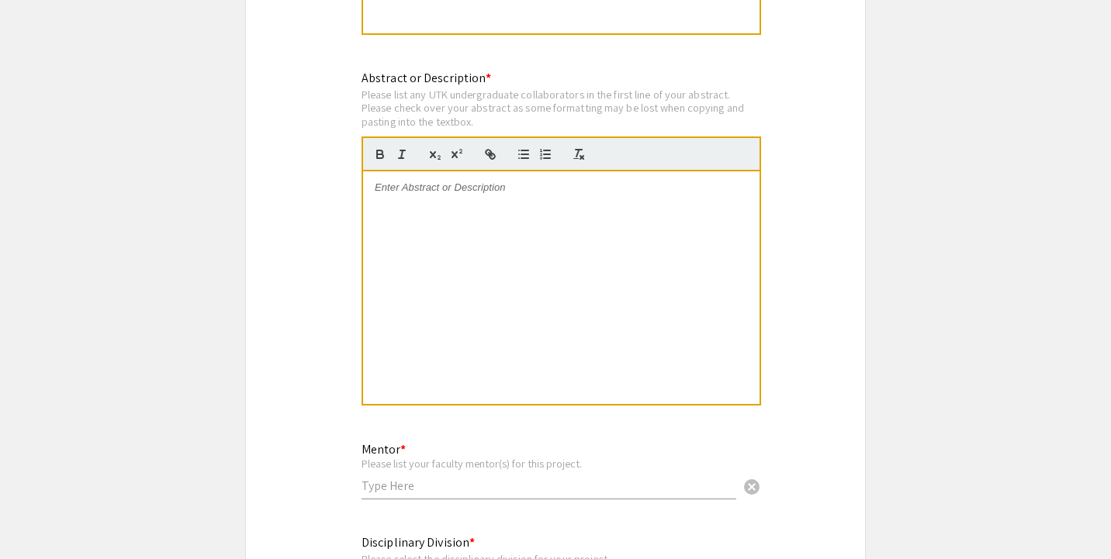
click at [500, 171] on div at bounding box center [561, 287] width 396 height 233
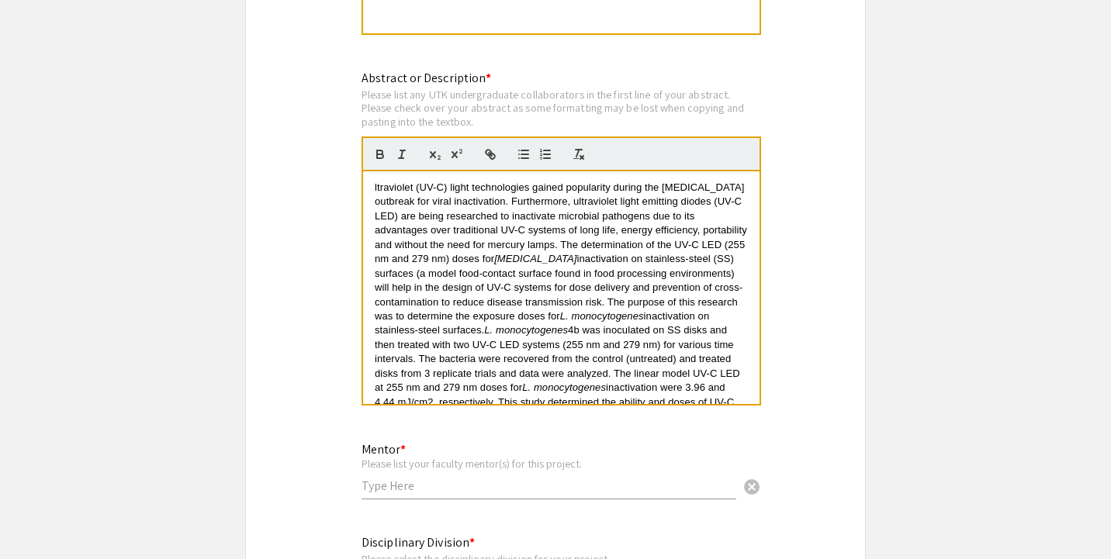
scroll to position [5, 0]
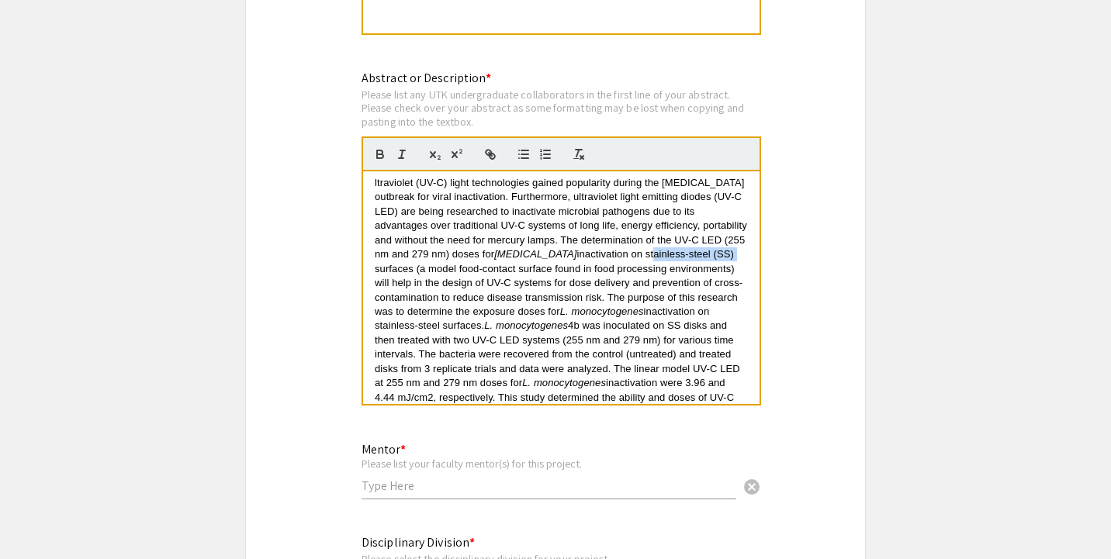
drag, startPoint x: 393, startPoint y: 237, endPoint x: 680, endPoint y: 221, distance: 286.7
click at [680, 248] on span "inactivation on stainless-steel (SS) surfaces (a model food-contact surface fou…" at bounding box center [559, 282] width 368 height 69
click at [684, 248] on span "inactivation on Ceramic surfaces (a model food-contact surface found in food pr…" at bounding box center [558, 282] width 366 height 69
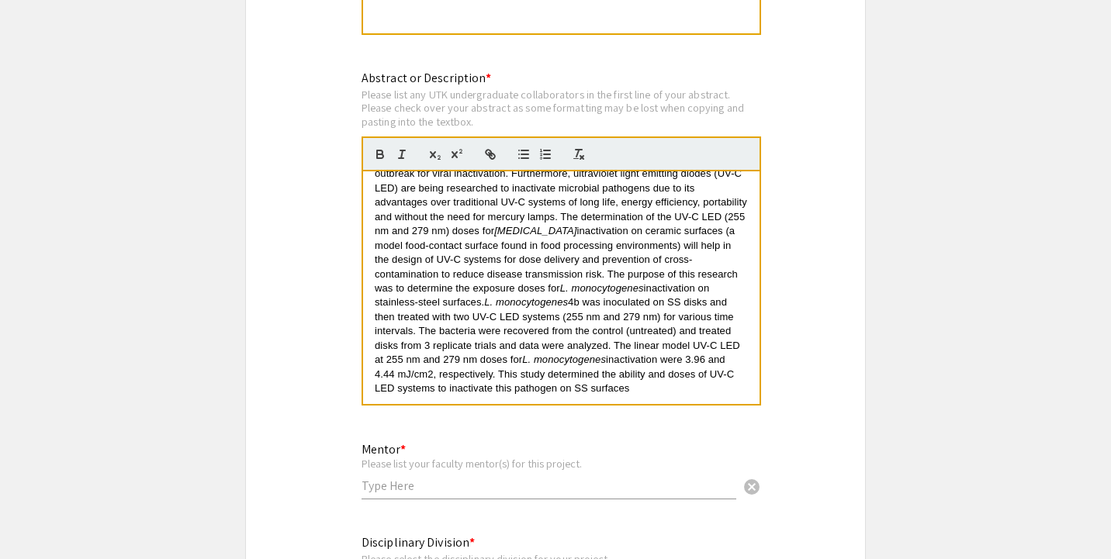
scroll to position [29, 0]
drag, startPoint x: 441, startPoint y: 272, endPoint x: 366, endPoint y: 277, distance: 75.4
click at [366, 277] on div "ltraviolet (UV-C) light technologies gained popularity during the COVID-19 outb…" at bounding box center [561, 287] width 396 height 233
click at [654, 296] on span "4b was inoculated on SS disks and then treated with two UV-C LED systems (255 n…" at bounding box center [559, 330] width 368 height 69
click at [682, 296] on span "4b was inoculated on SS disks and then treated with two UV-C LED systems (255 n…" at bounding box center [559, 330] width 368 height 69
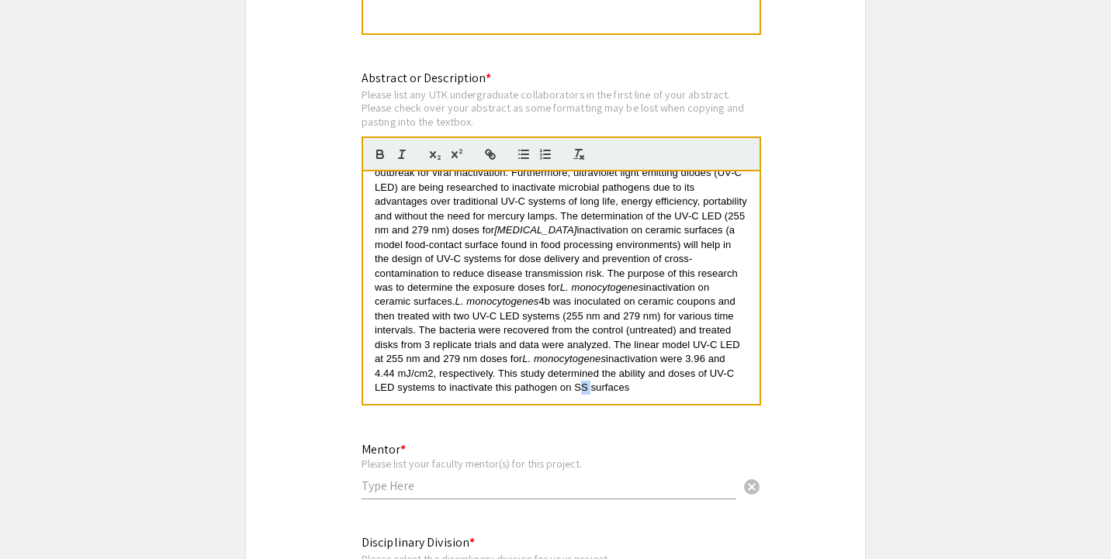
drag, startPoint x: 588, startPoint y: 354, endPoint x: 575, endPoint y: 355, distance: 13.2
click at [575, 355] on span "inactivation were 3.96 and 4.44 mJ/cm2, respectively. This study determined the…" at bounding box center [556, 373] width 362 height 40
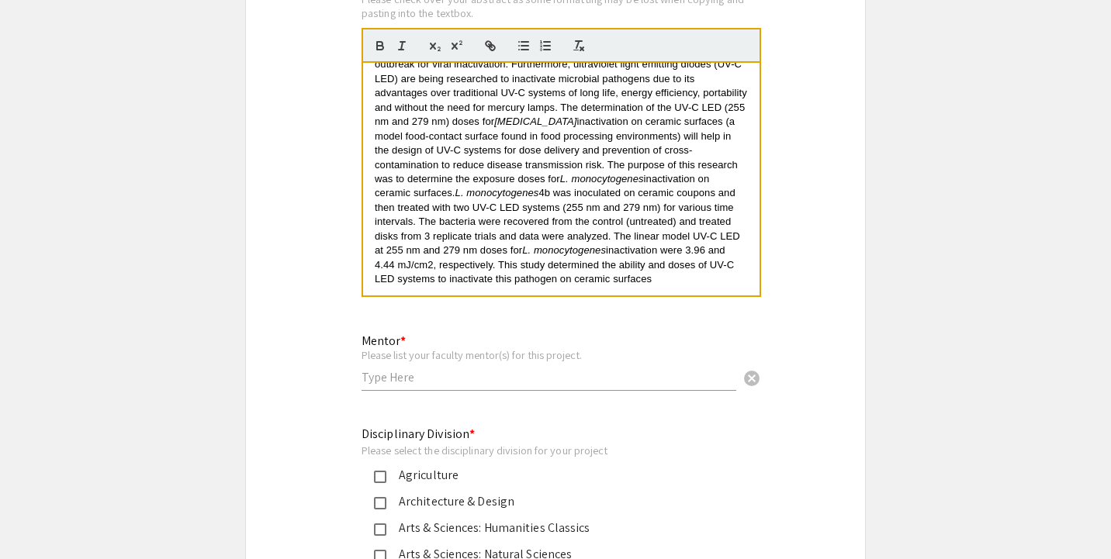
scroll to position [3561, 0]
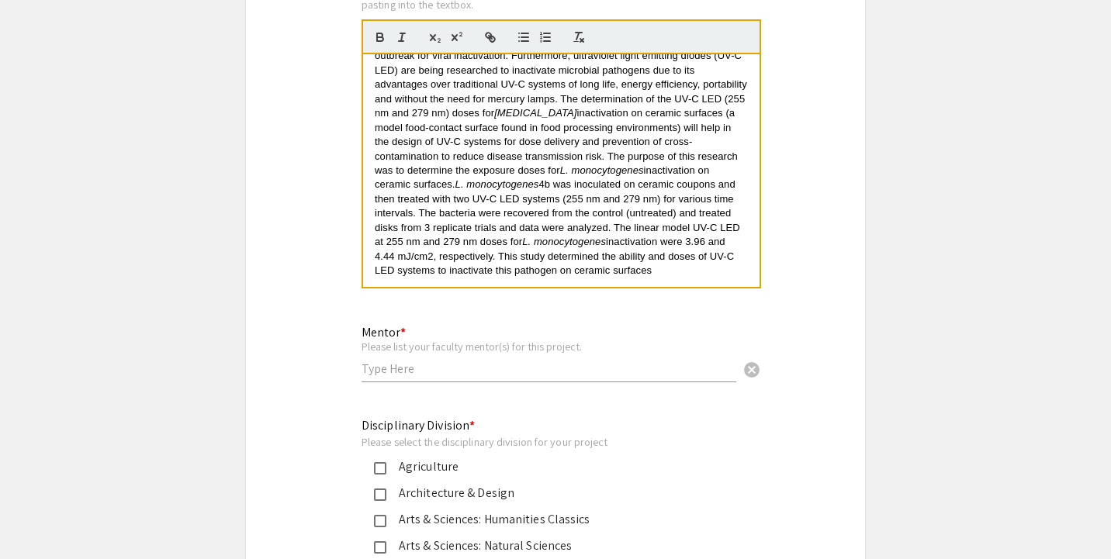
click at [569, 361] on input "text" at bounding box center [548, 369] width 375 height 16
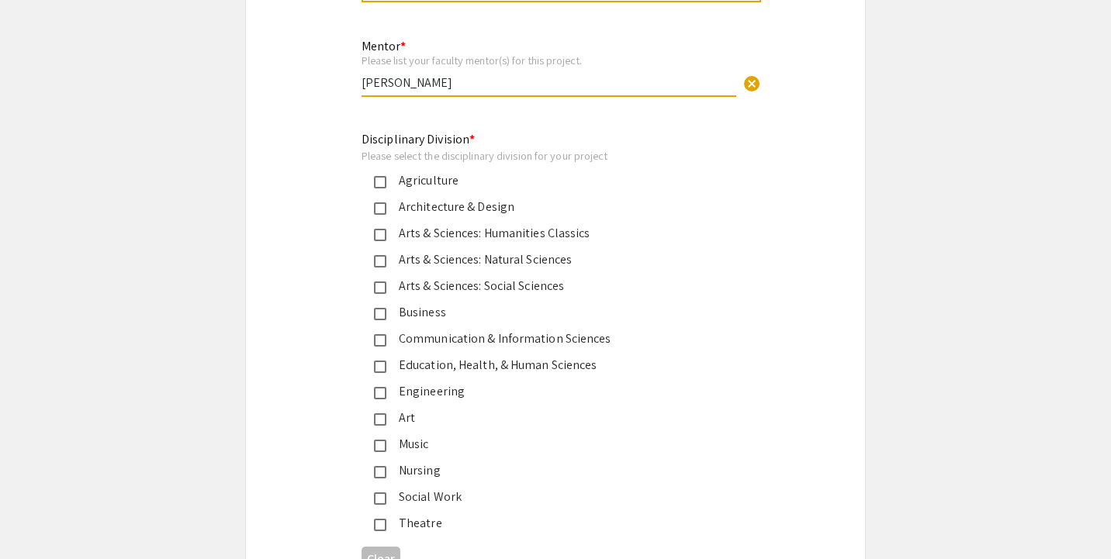
scroll to position [3881, 0]
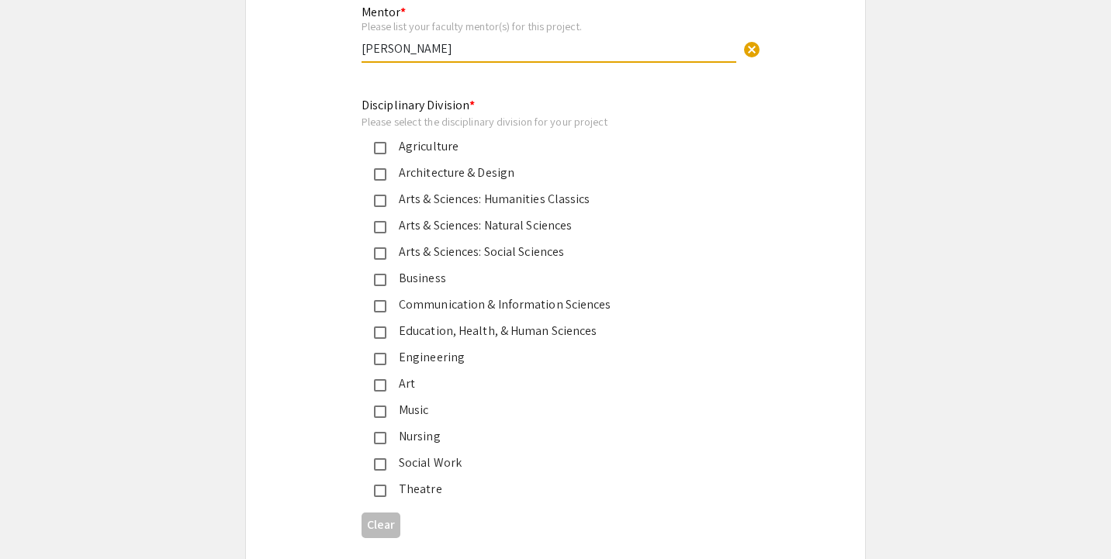
type input "Doris D'Souza"
click at [378, 221] on mat-pseudo-checkbox at bounding box center [380, 227] width 12 height 12
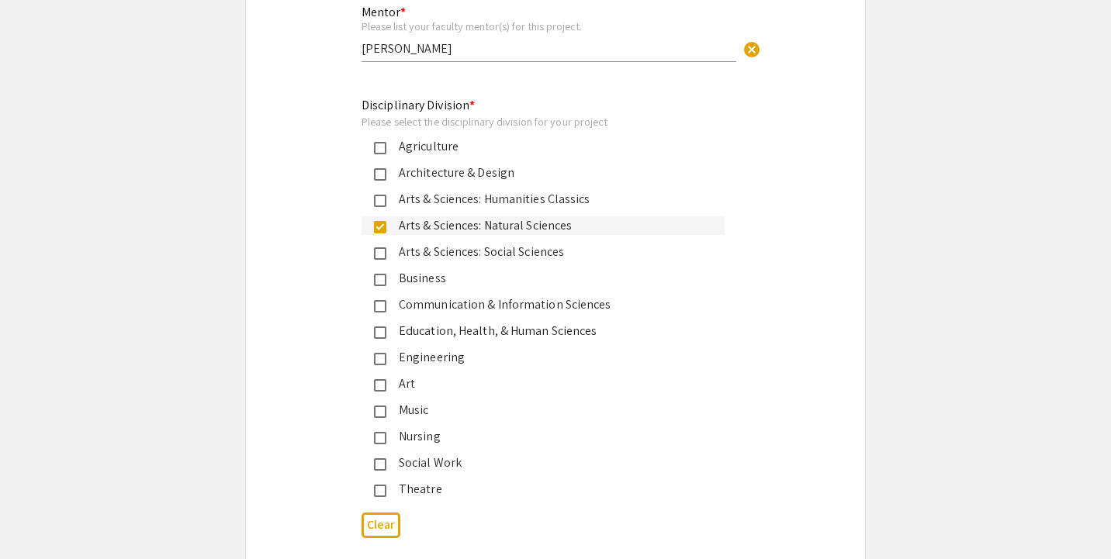
scroll to position [4145, 0]
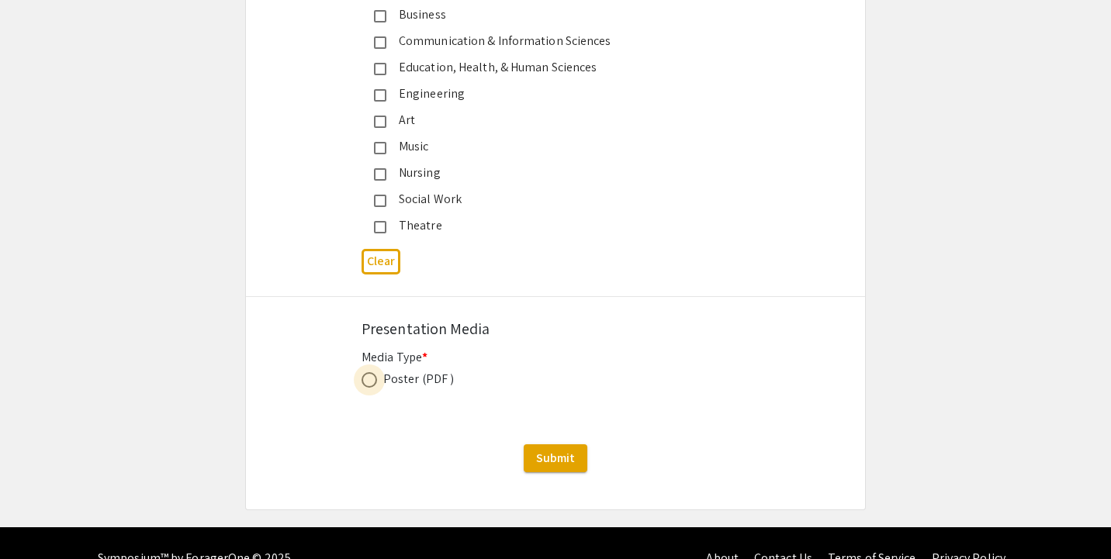
click at [372, 372] on span at bounding box center [369, 380] width 16 height 16
click at [372, 372] on input "radio" at bounding box center [369, 380] width 16 height 16
radio input "true"
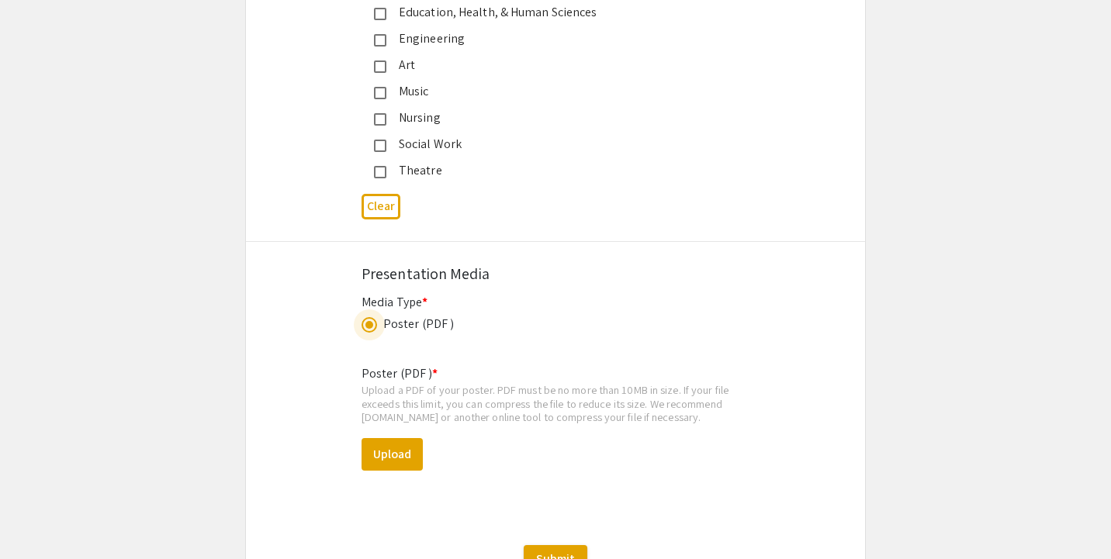
scroll to position [4206, 0]
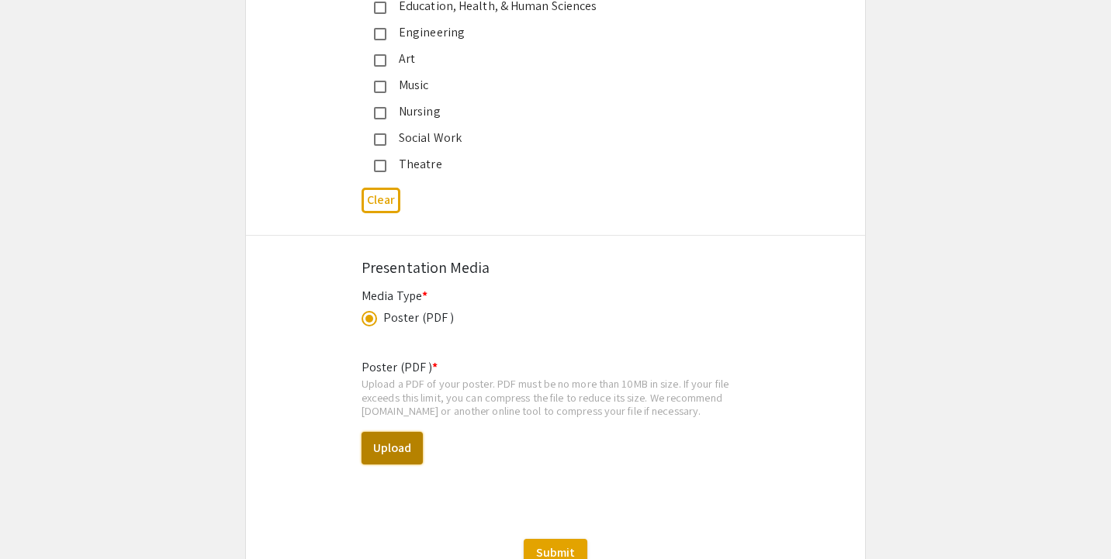
click at [409, 432] on button "Upload" at bounding box center [391, 448] width 61 height 33
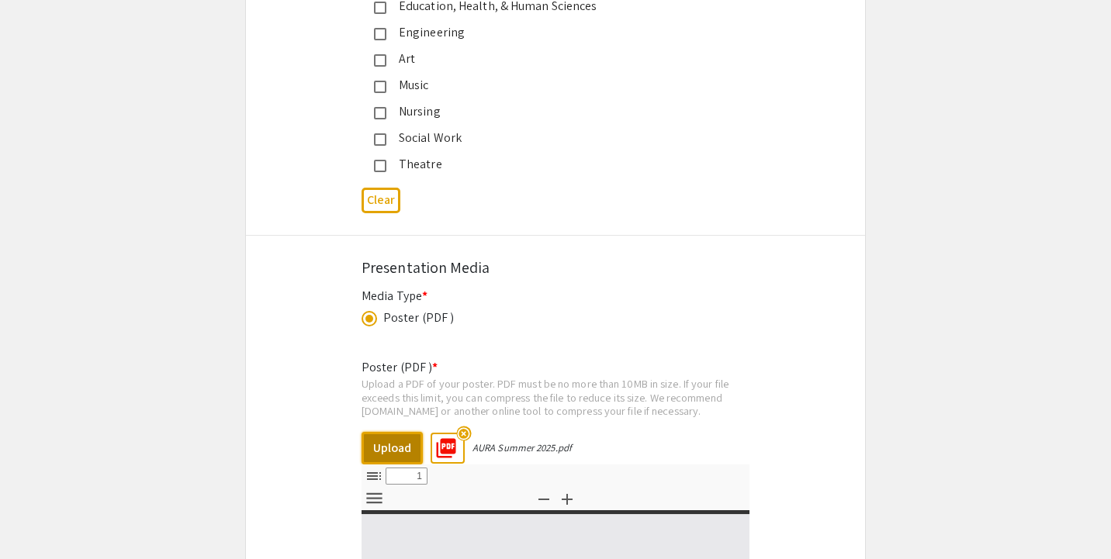
select select "custom"
type input "0"
select select "custom"
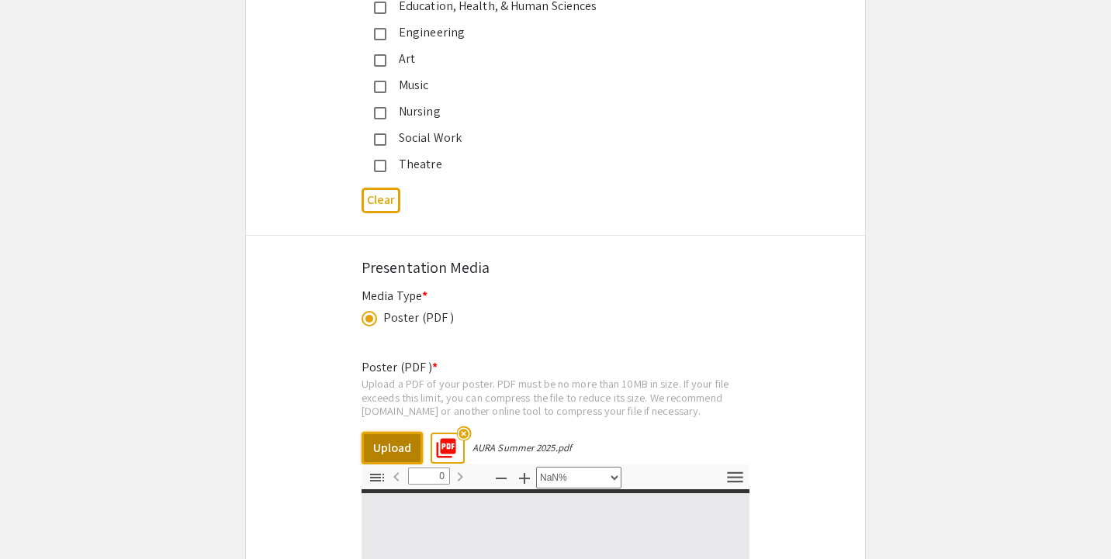
type input "1"
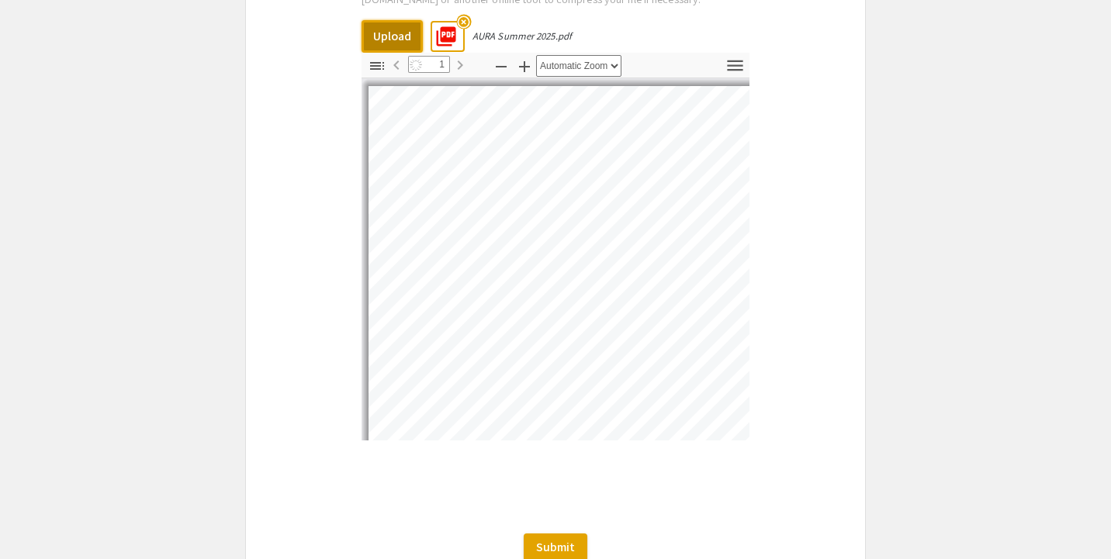
scroll to position [4707, 0]
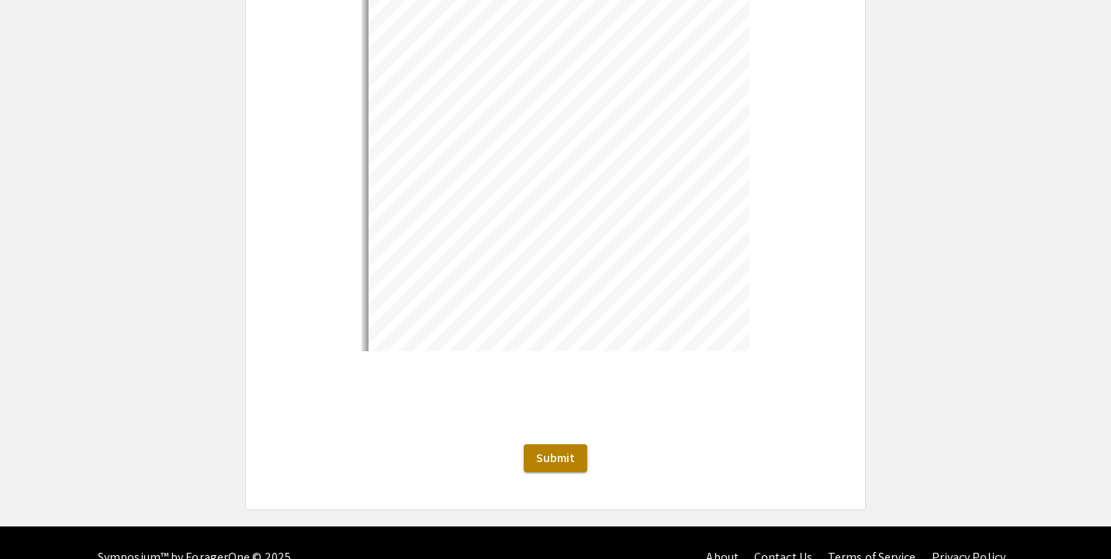
select select "auto"
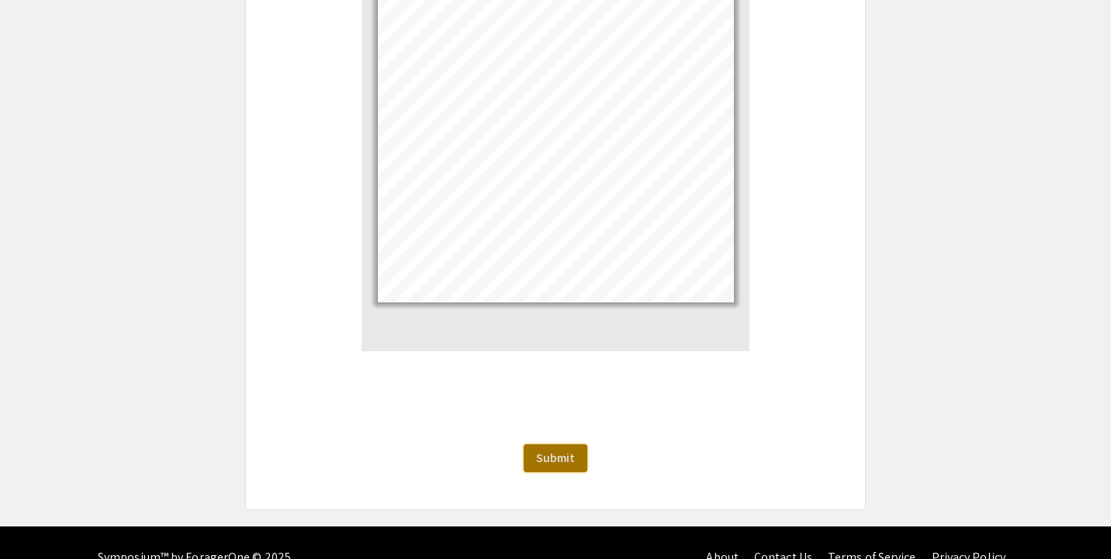
click at [569, 450] on span "Submit" at bounding box center [555, 458] width 39 height 16
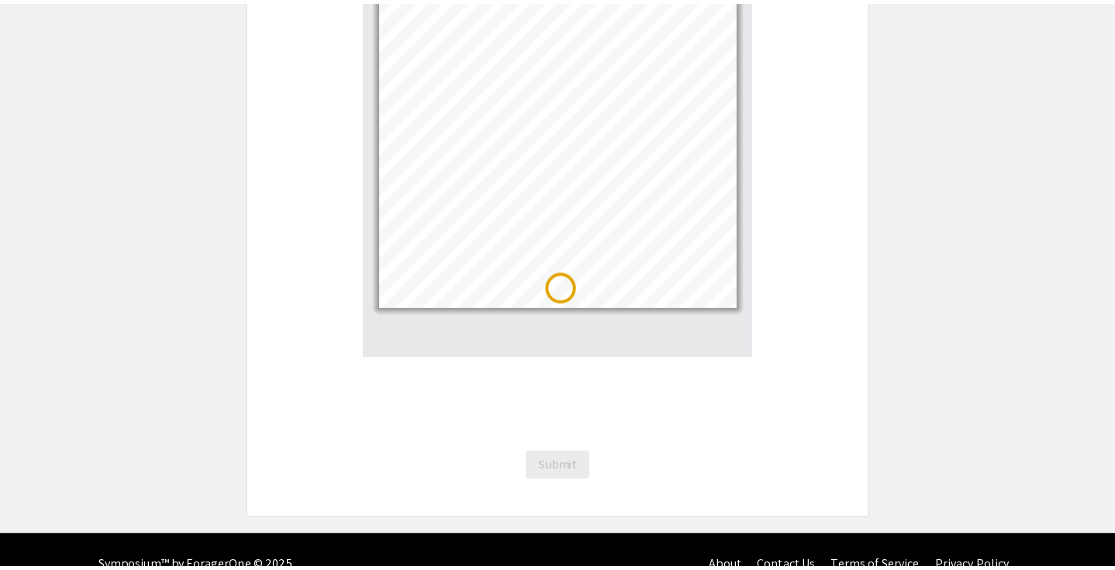
scroll to position [0, 0]
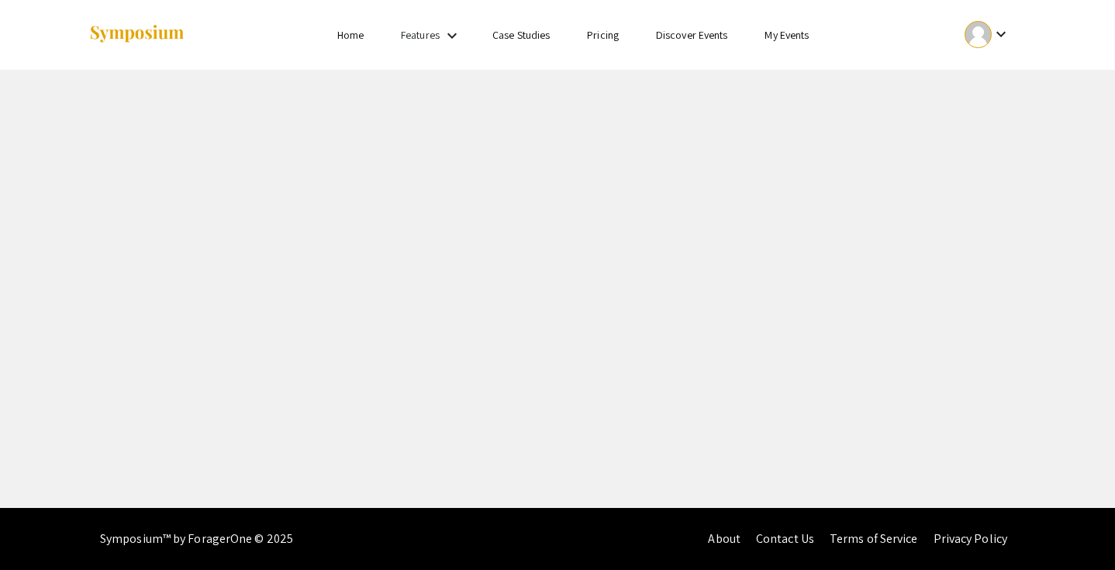
click at [743, 315] on div "Skip navigation Home Features keyboard_arrow_down Case Studies Pricing Discover…" at bounding box center [557, 254] width 1115 height 508
